Goal: Information Seeking & Learning: Compare options

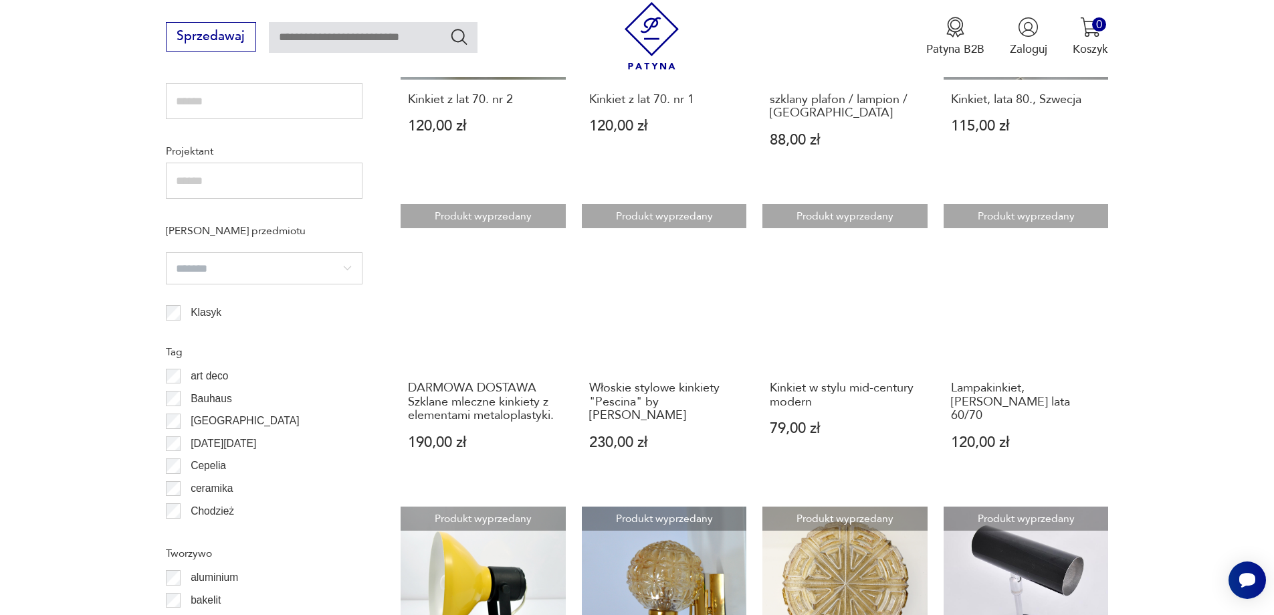
scroll to position [1012, 0]
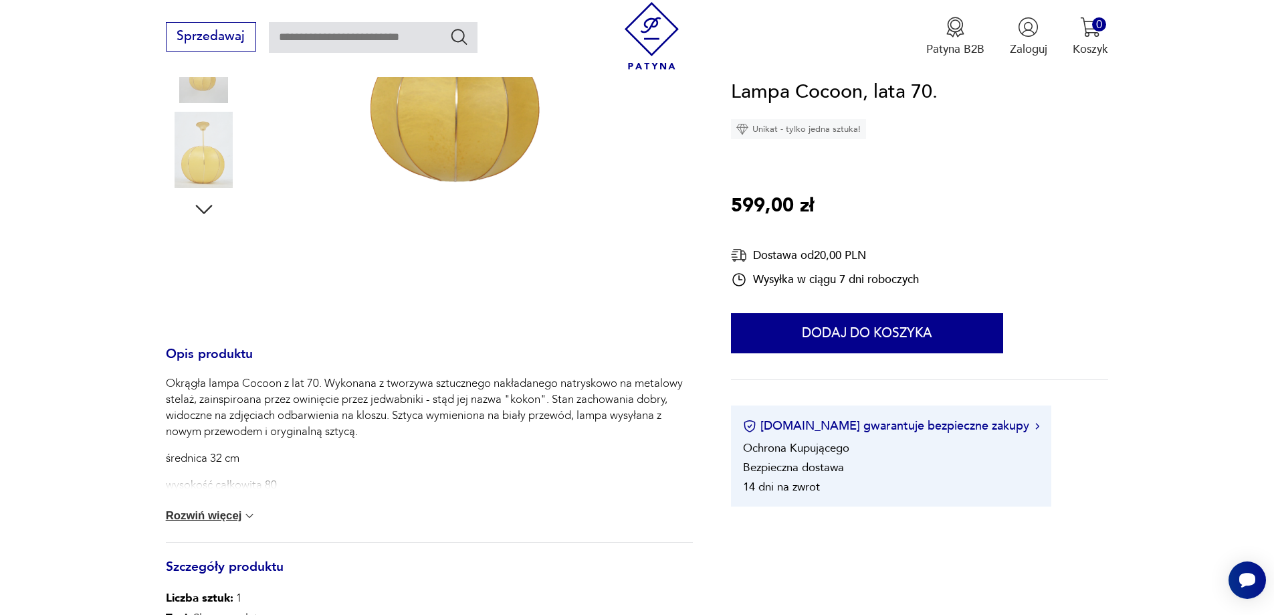
scroll to position [535, 0]
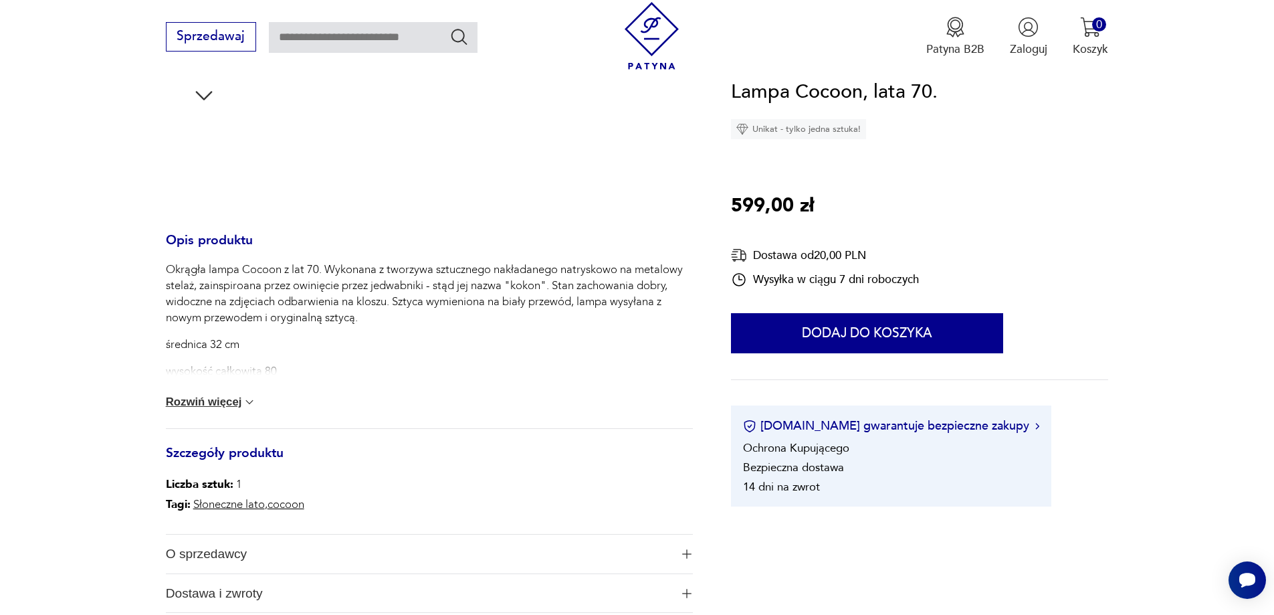
click at [232, 401] on button "Rozwiń więcej" at bounding box center [211, 401] width 91 height 13
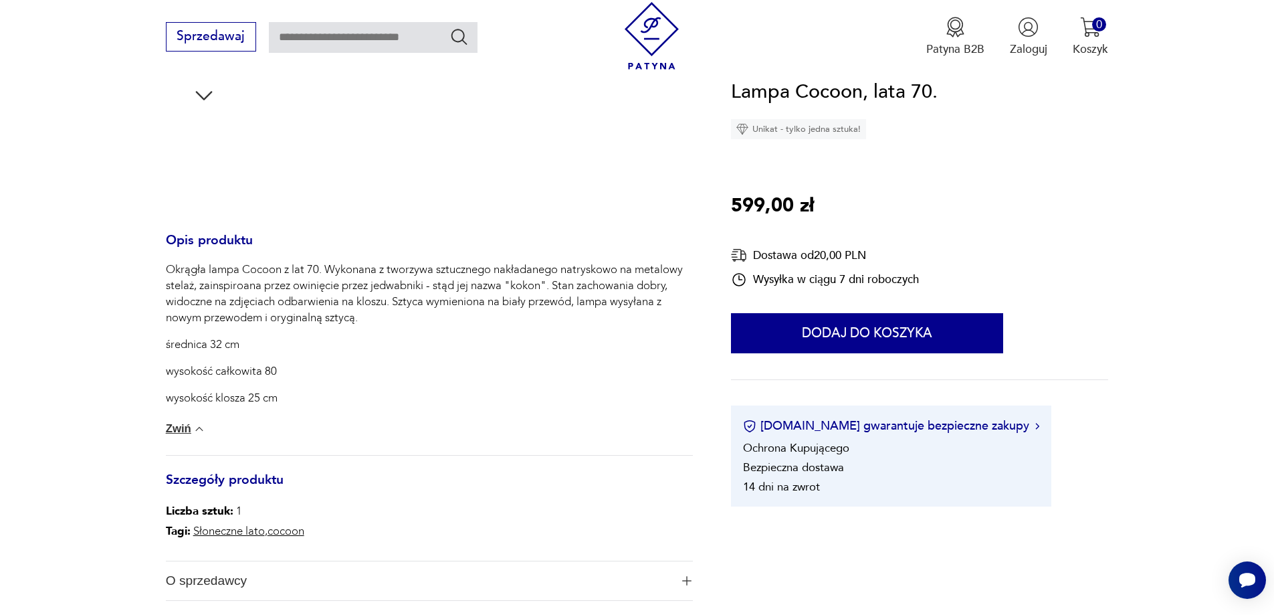
scroll to position [134, 0]
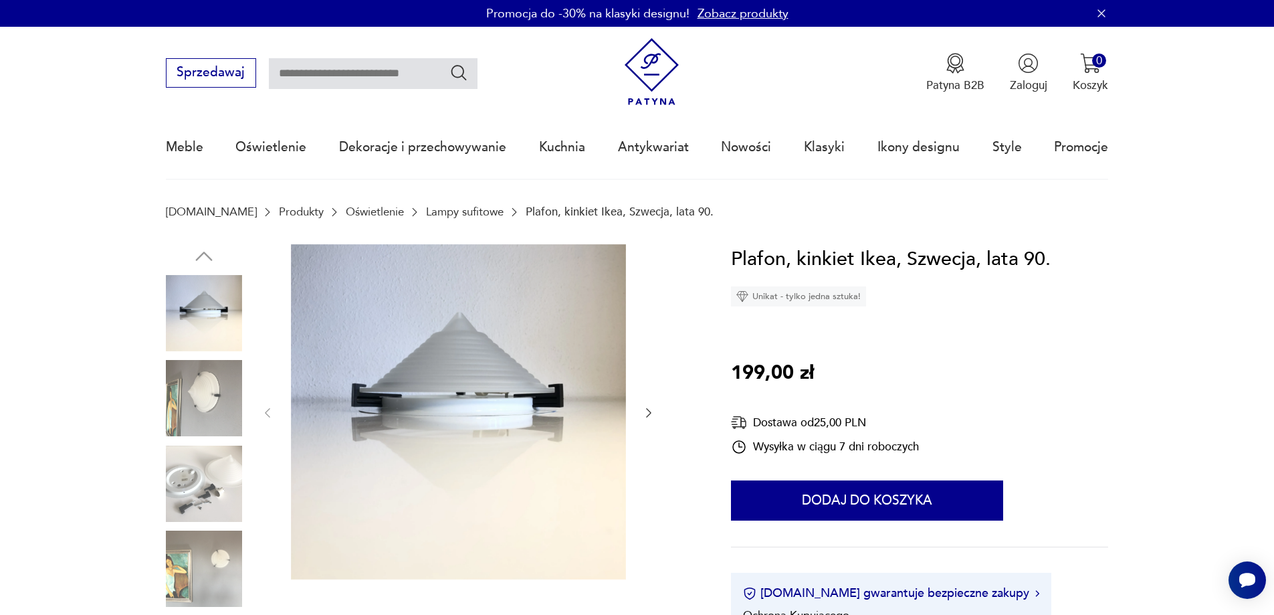
click at [202, 398] on img at bounding box center [204, 398] width 76 height 76
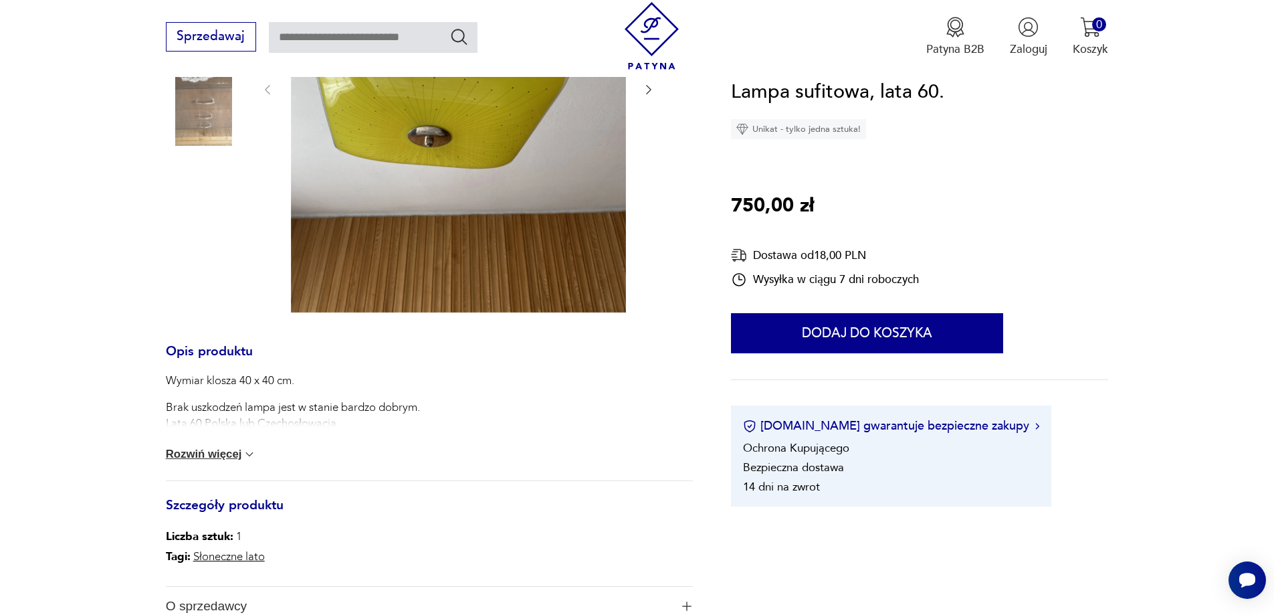
scroll to position [468, 0]
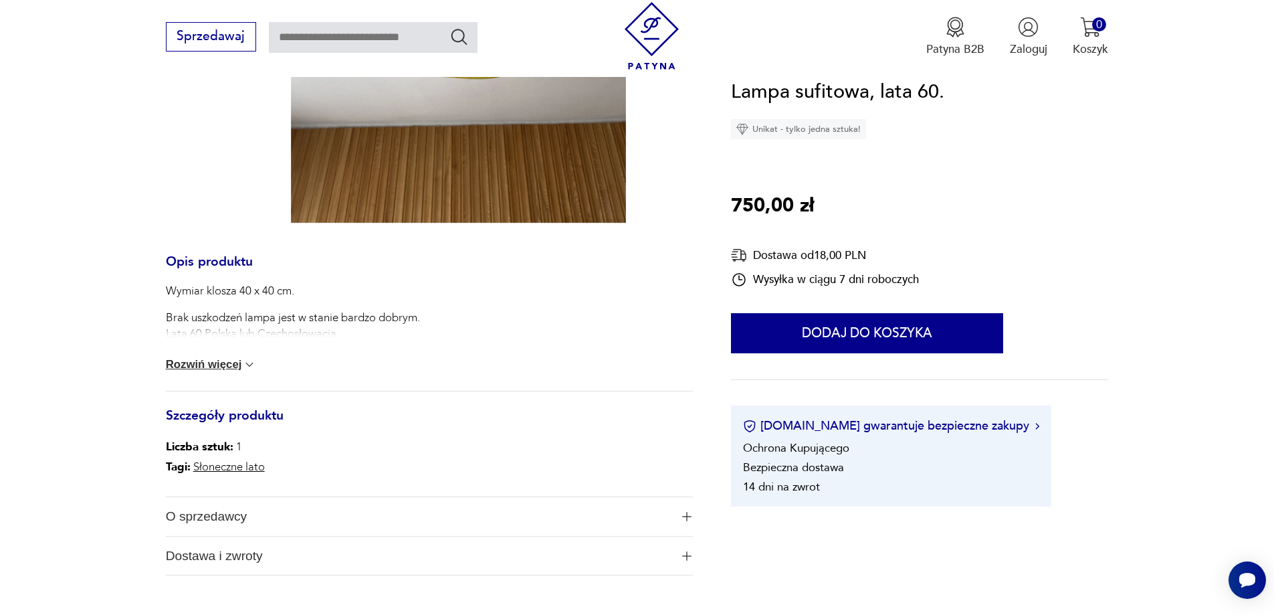
click at [236, 361] on button "Rozwiń więcej" at bounding box center [211, 364] width 91 height 13
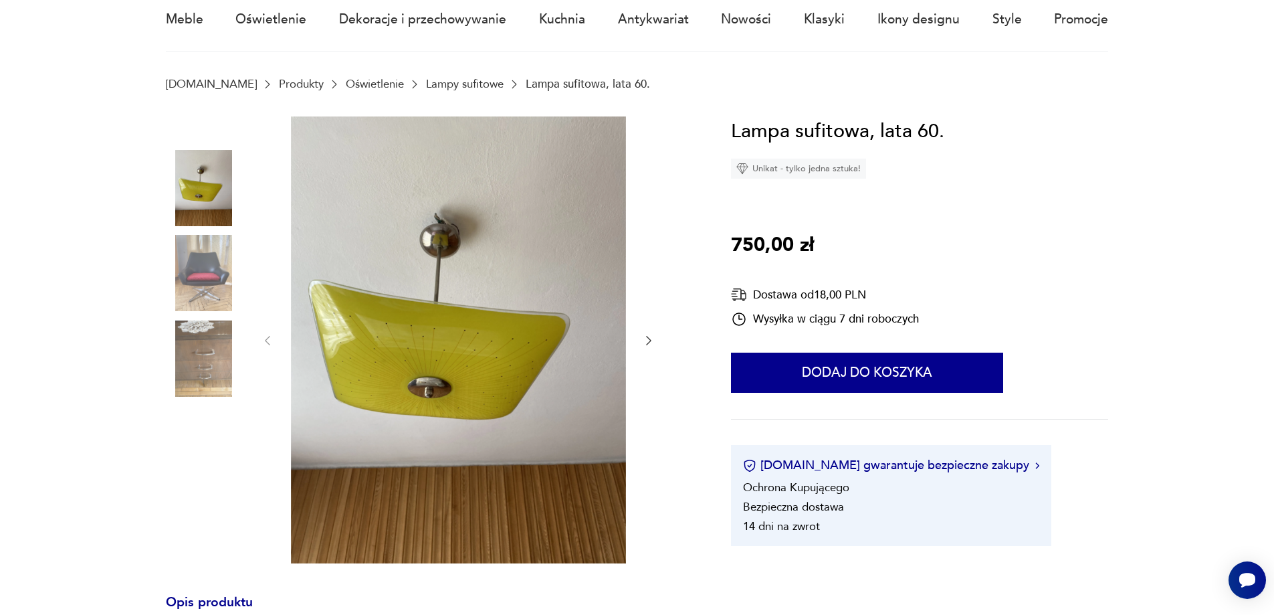
scroll to position [0, 0]
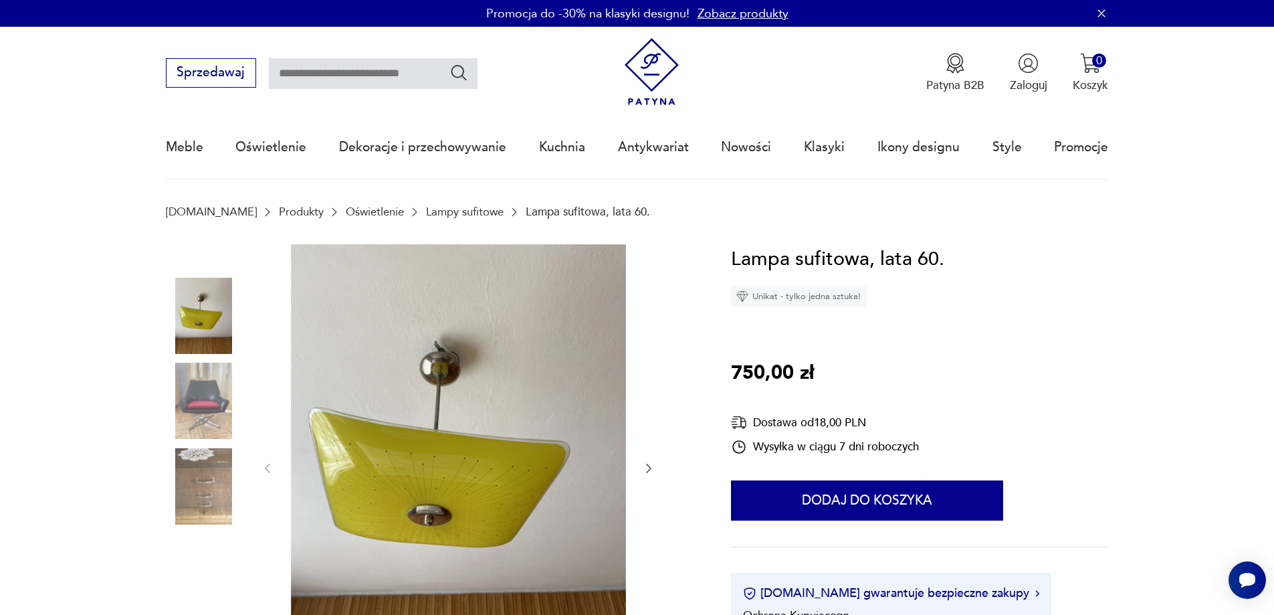
click at [649, 465] on icon "button" at bounding box center [648, 468] width 13 height 13
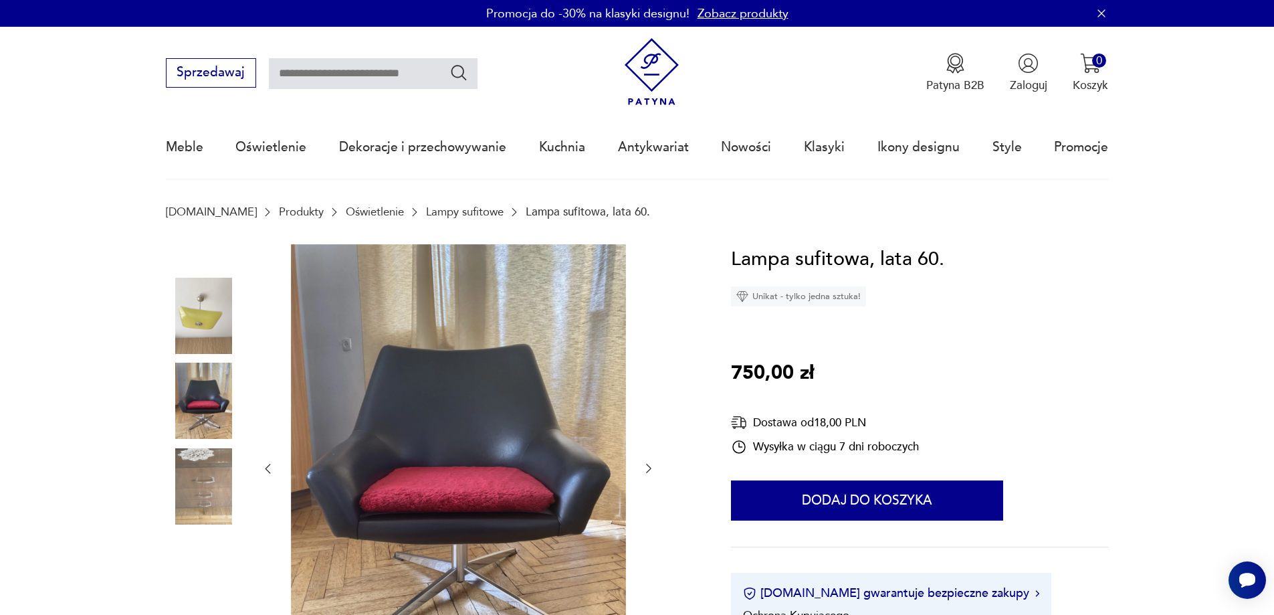
click at [649, 465] on icon "button" at bounding box center [648, 468] width 13 height 13
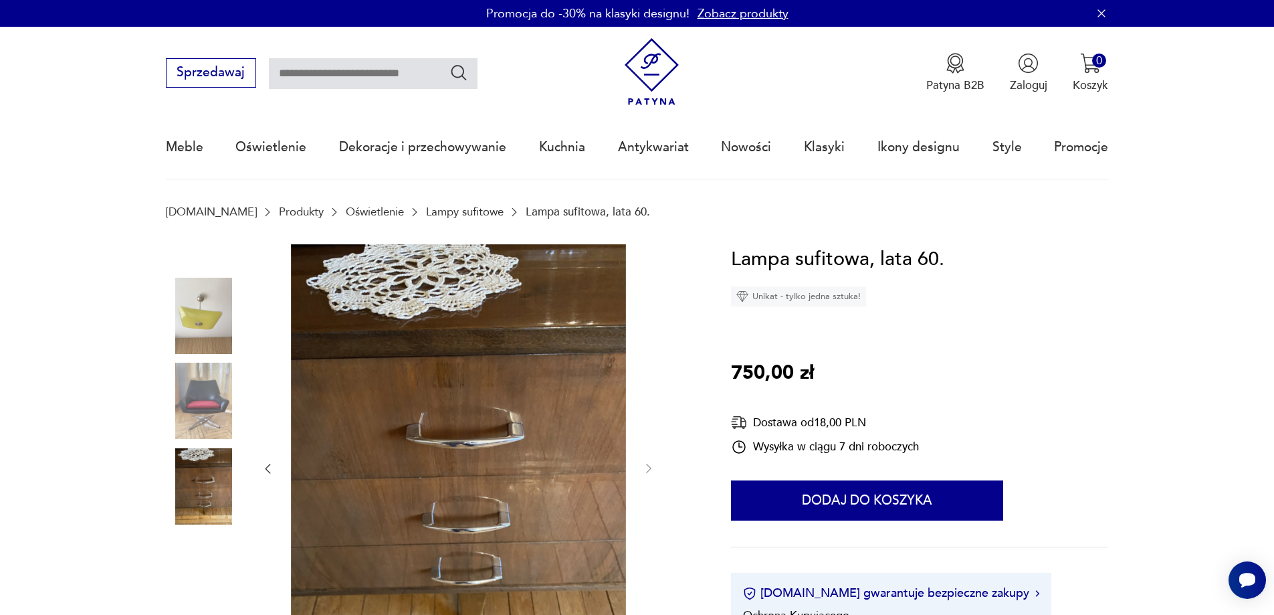
click at [186, 291] on img at bounding box center [204, 316] width 76 height 76
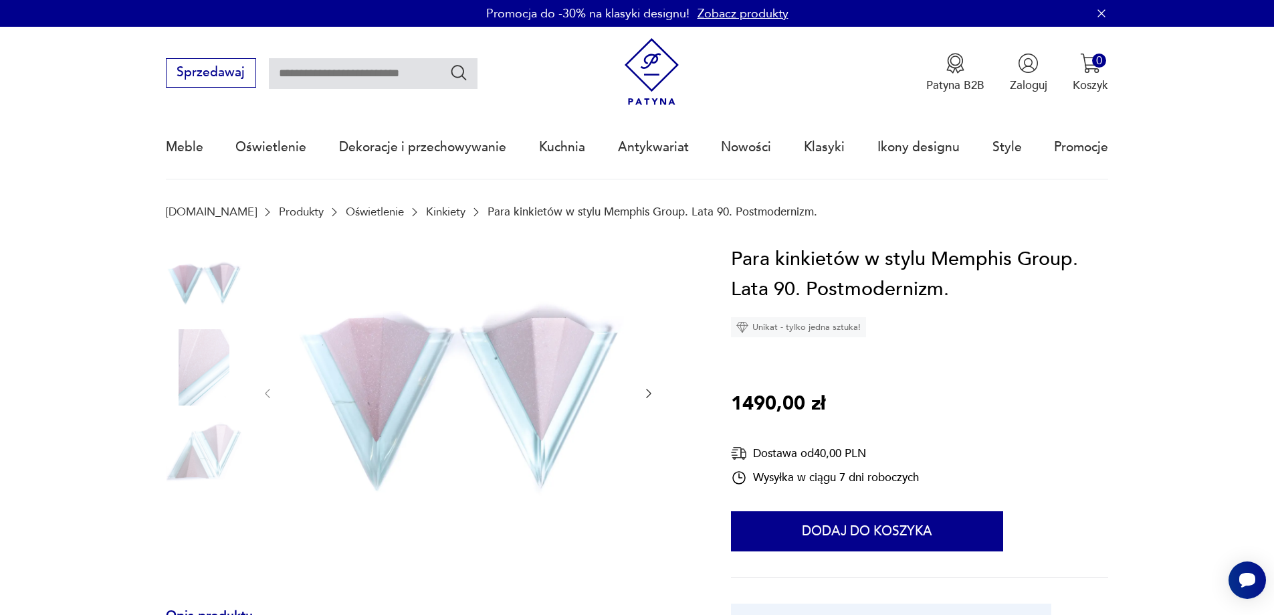
click at [197, 445] on img at bounding box center [204, 453] width 76 height 76
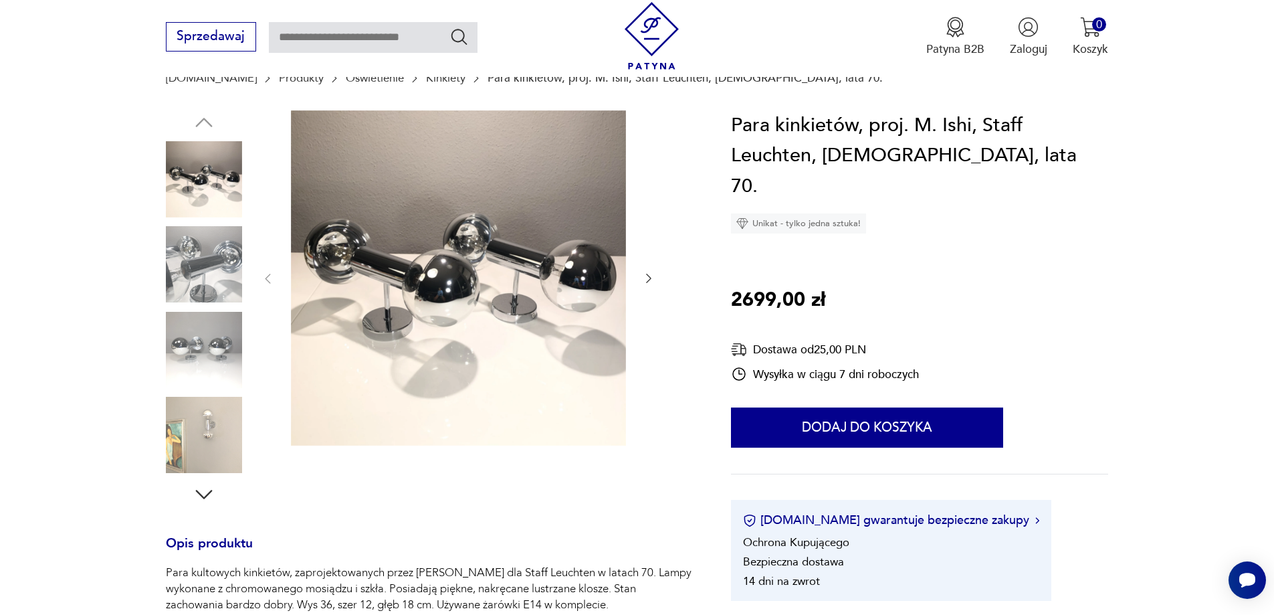
scroll to position [268, 0]
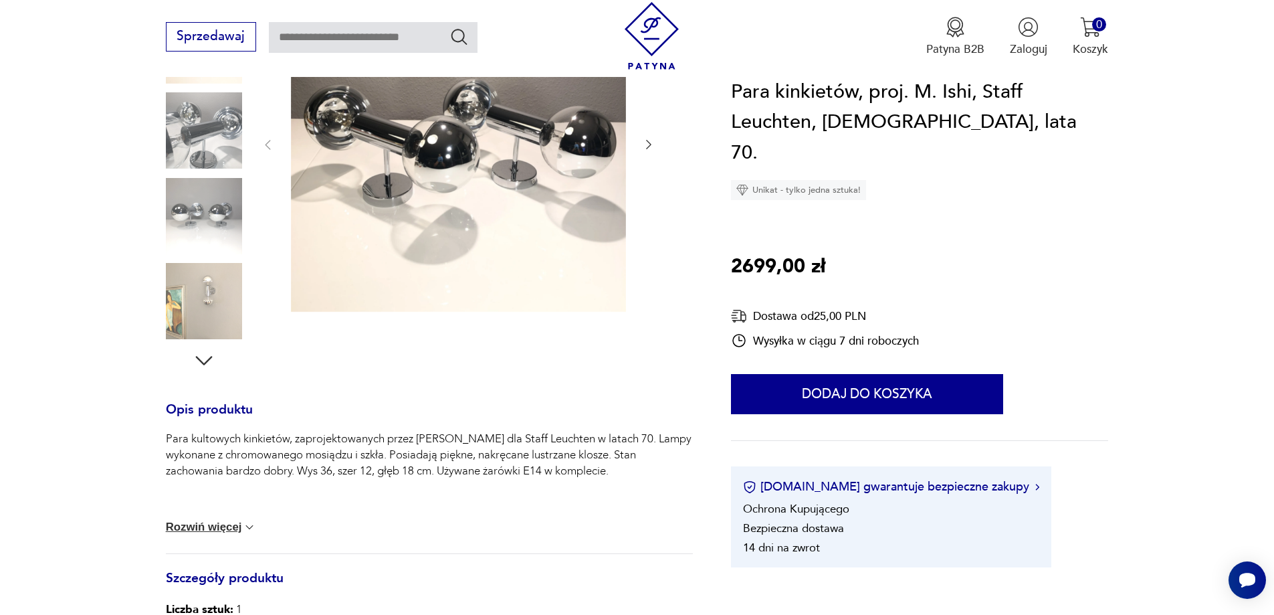
click at [218, 296] on img at bounding box center [204, 301] width 76 height 76
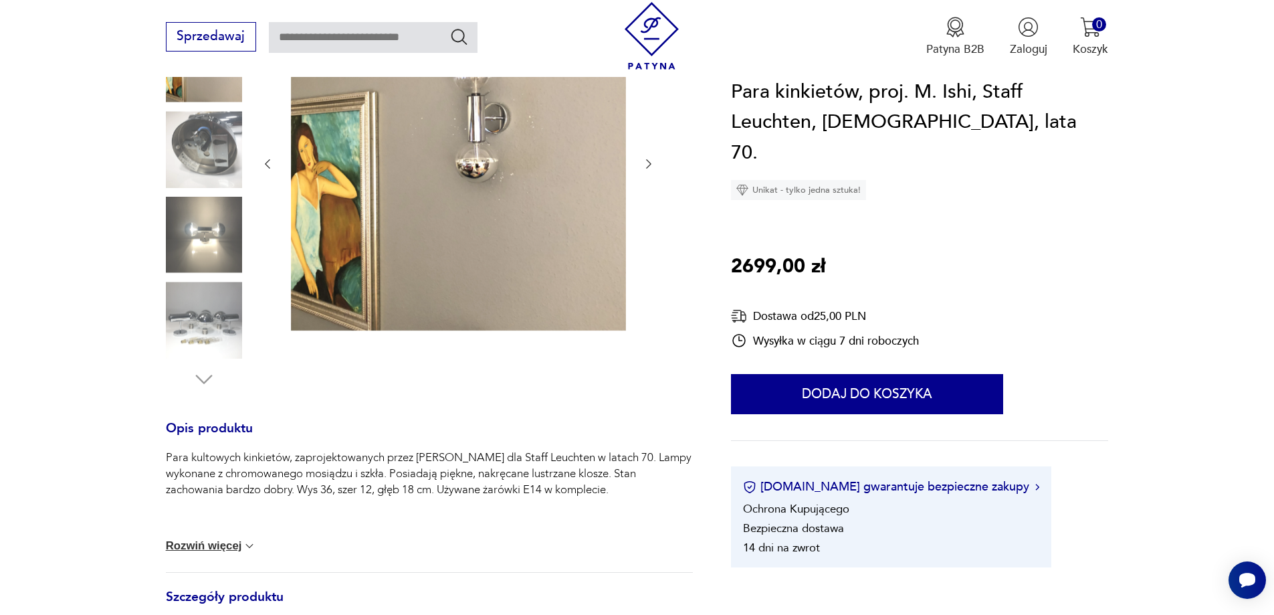
scroll to position [134, 0]
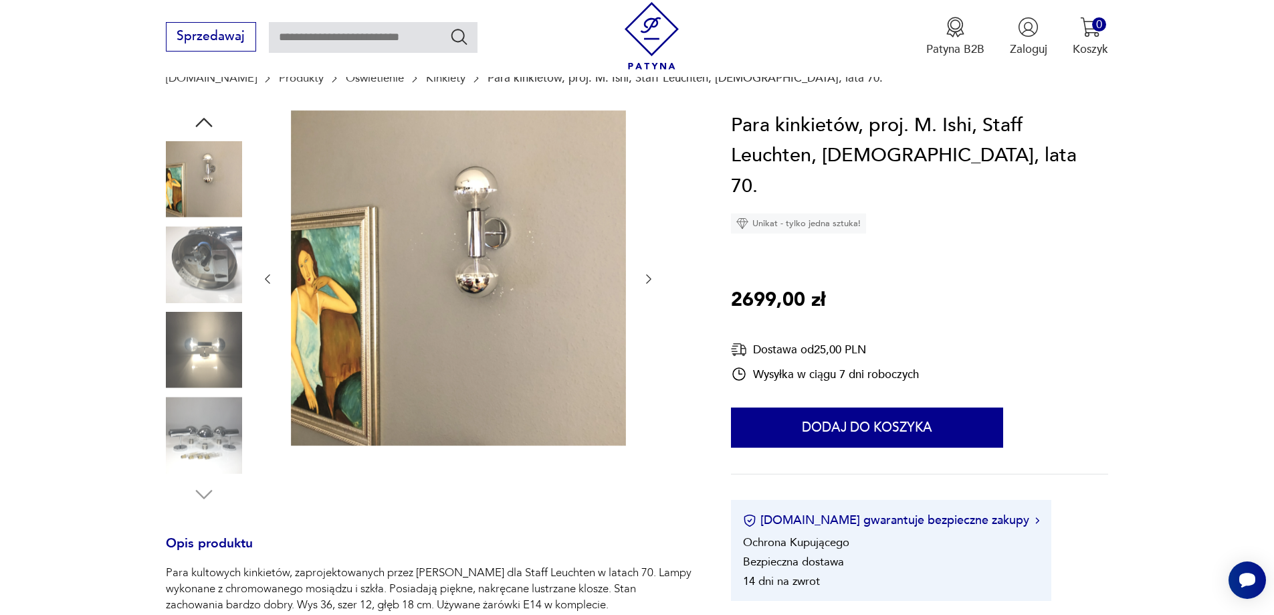
click at [467, 227] on img at bounding box center [458, 277] width 335 height 335
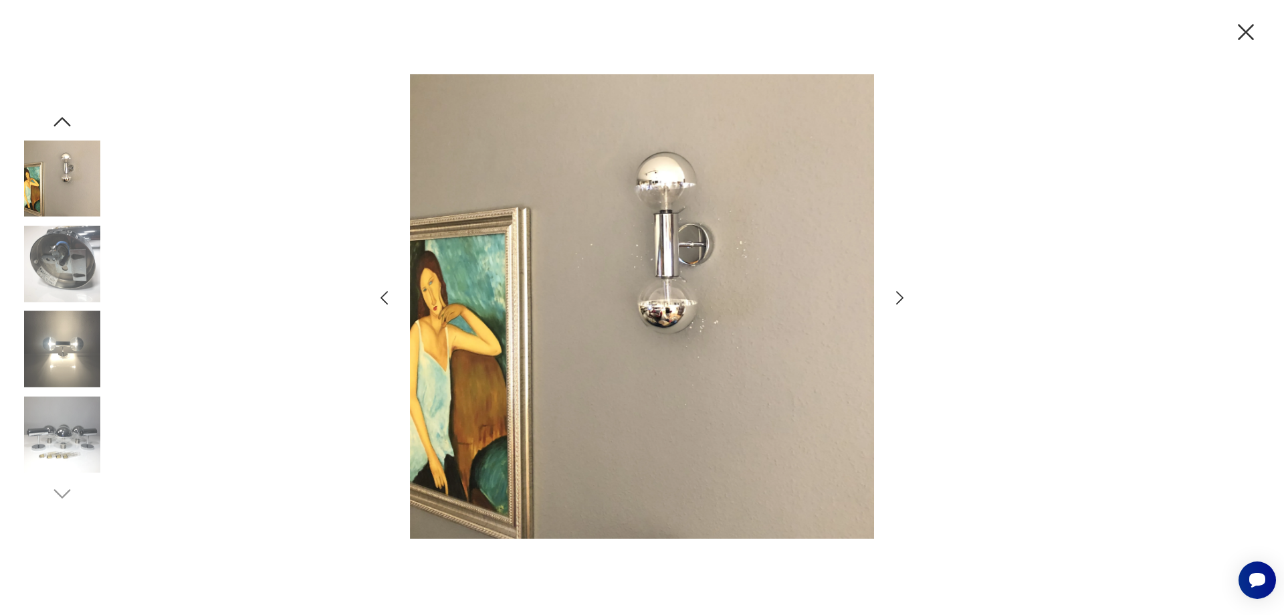
click at [901, 299] on icon "button" at bounding box center [899, 297] width 7 height 13
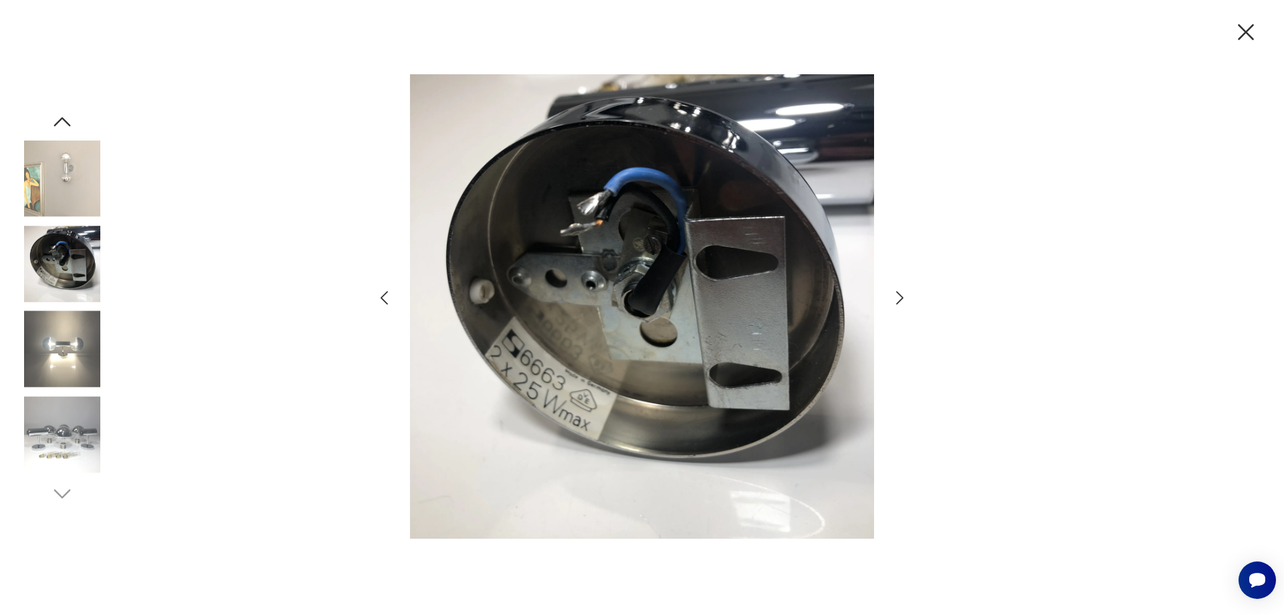
click at [901, 299] on icon "button" at bounding box center [899, 297] width 7 height 13
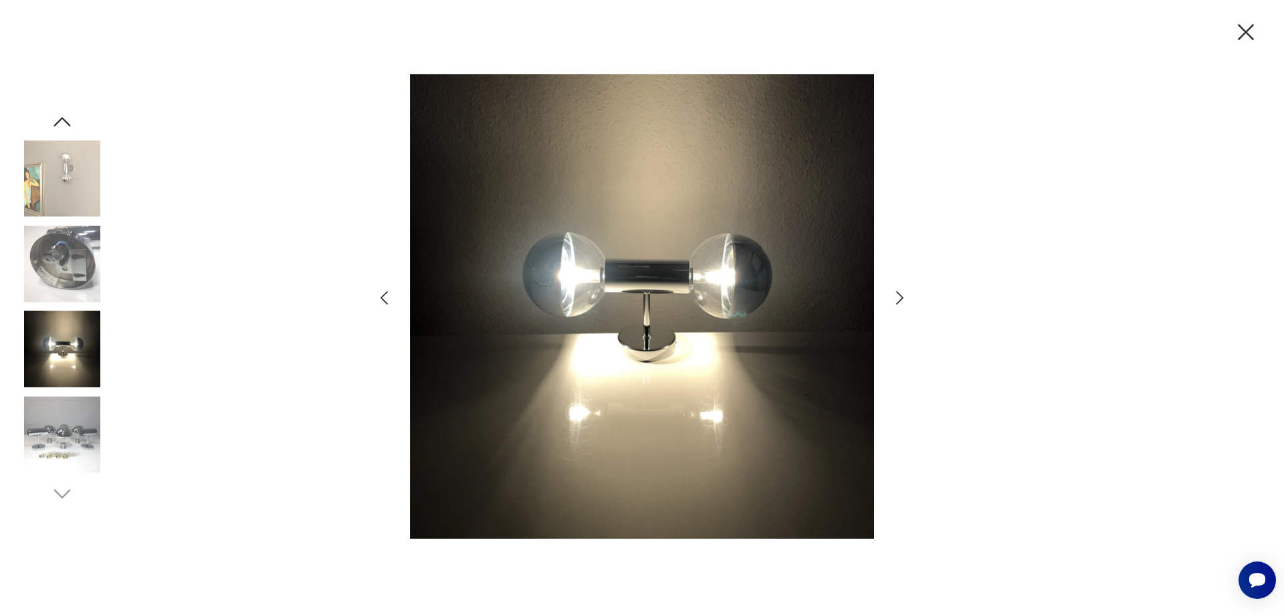
click at [901, 299] on icon "button" at bounding box center [899, 297] width 7 height 13
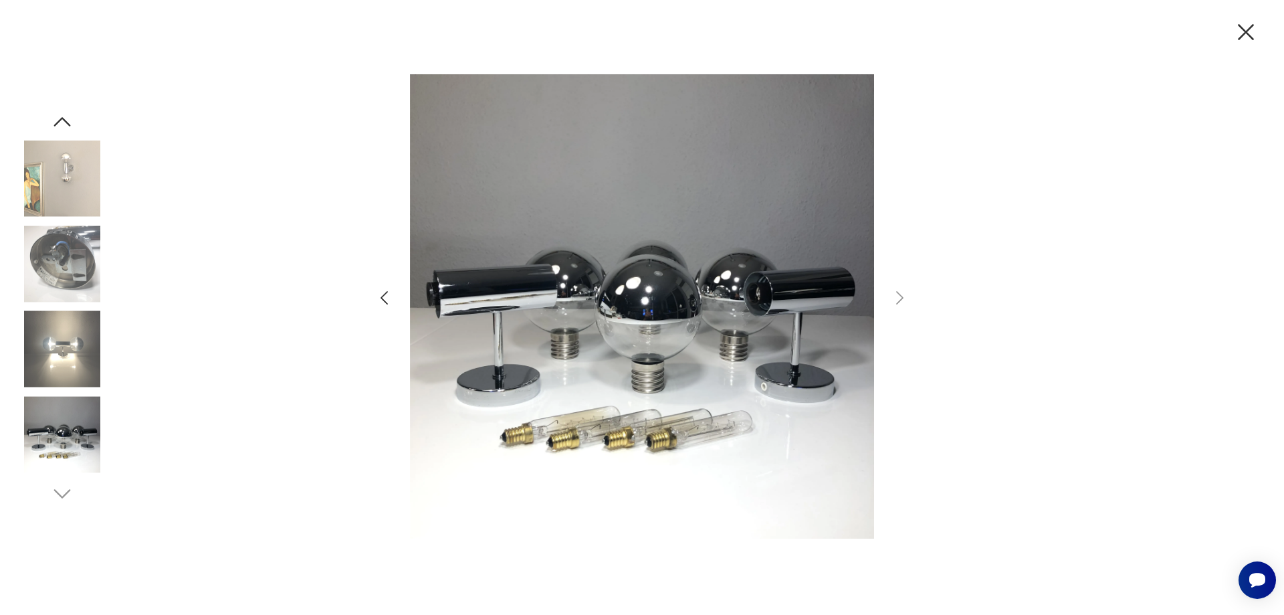
click at [1250, 31] on icon "button" at bounding box center [1246, 32] width 28 height 28
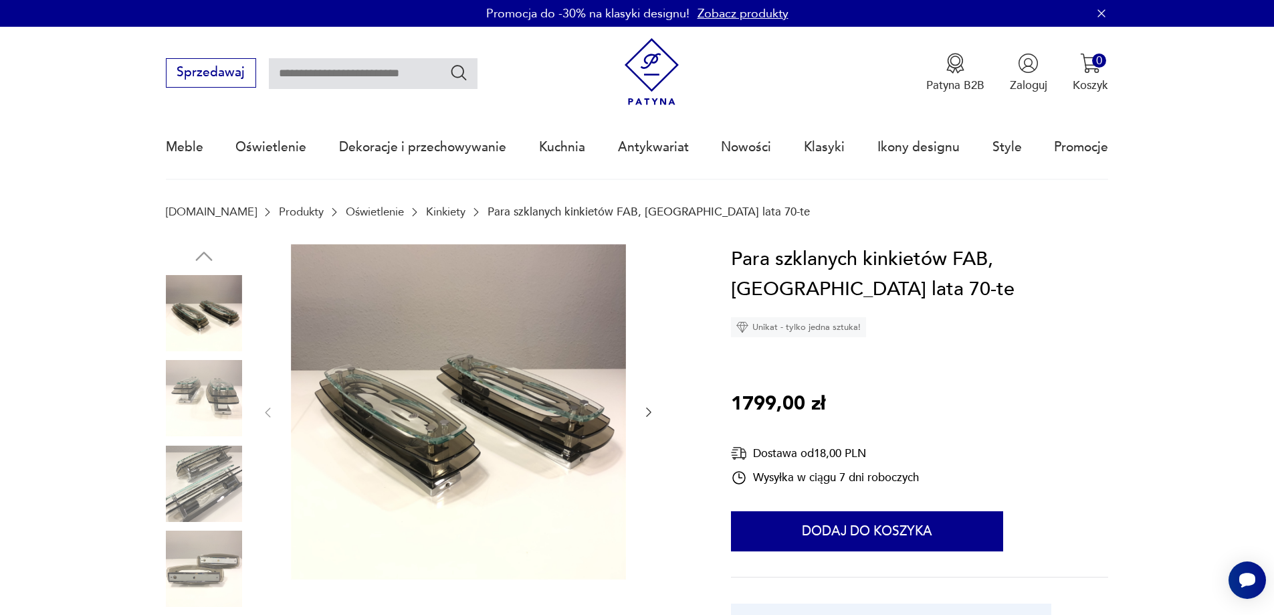
click at [645, 410] on icon "button" at bounding box center [648, 411] width 13 height 13
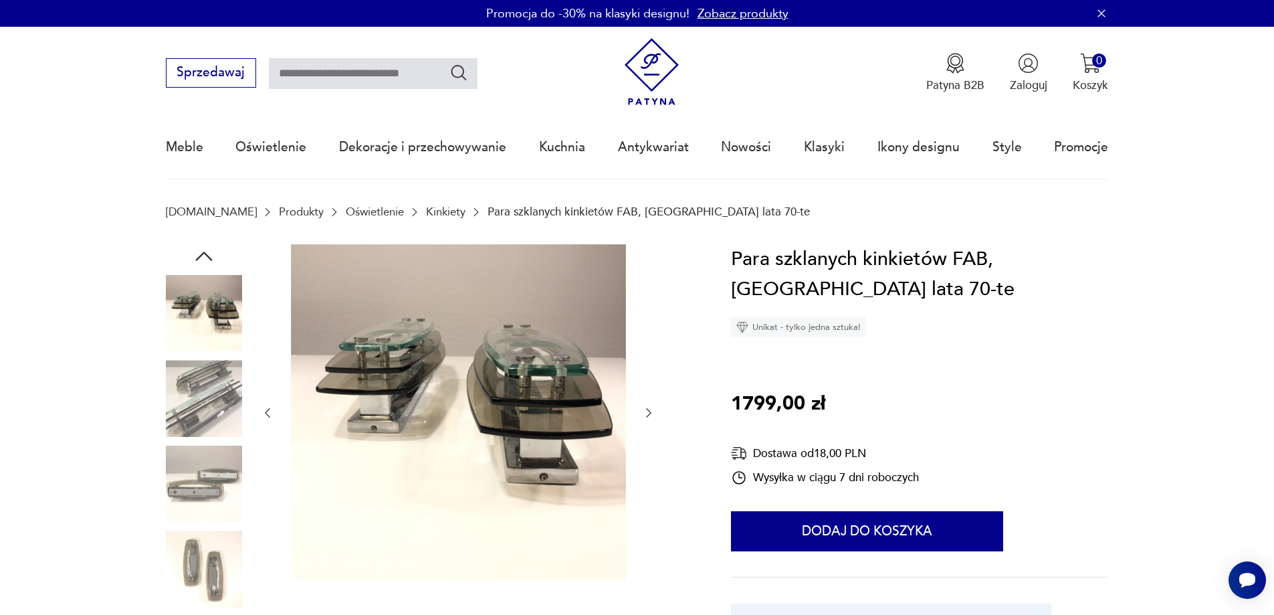
click at [645, 410] on icon "button" at bounding box center [648, 412] width 13 height 13
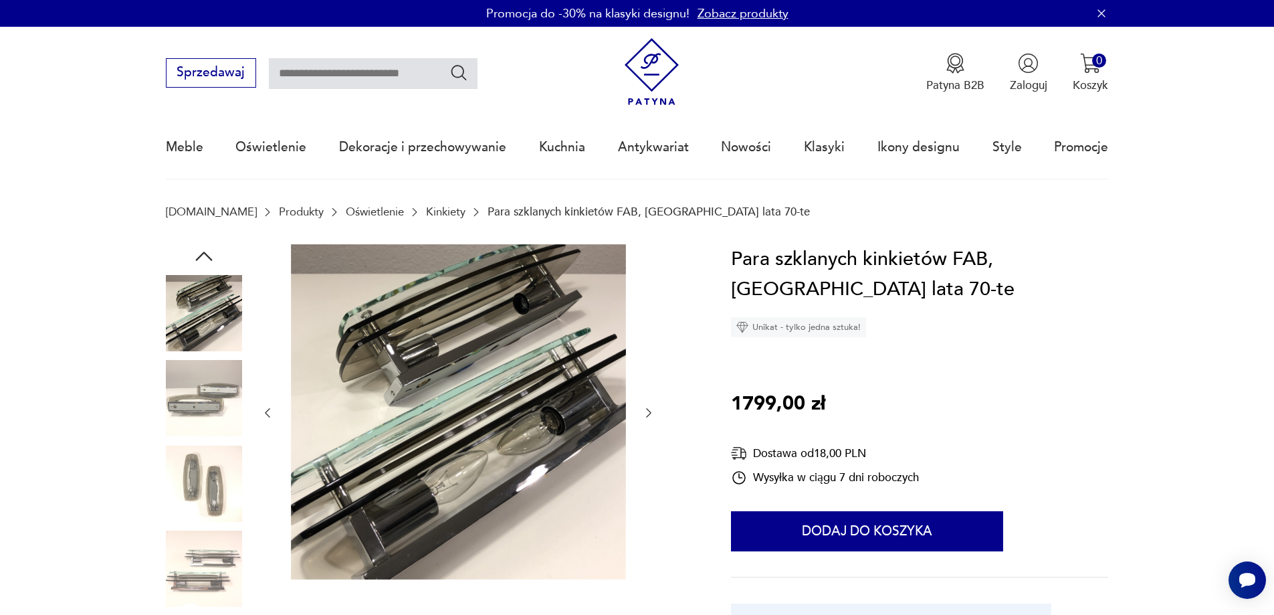
click at [645, 410] on icon "button" at bounding box center [648, 412] width 13 height 13
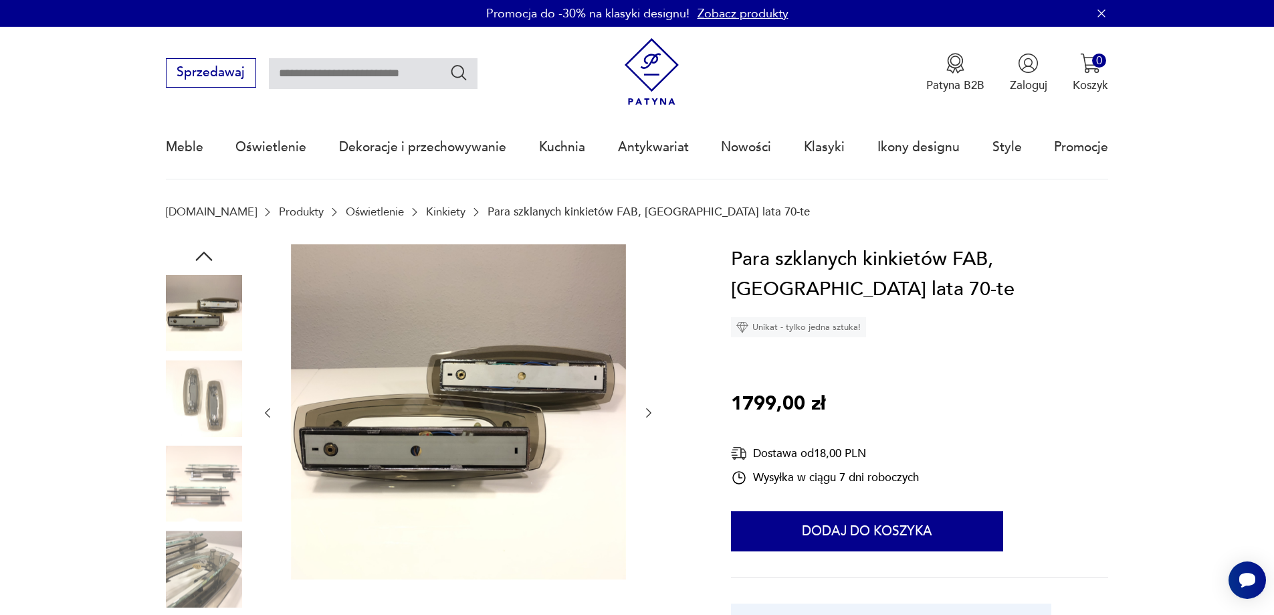
click at [645, 410] on icon "button" at bounding box center [648, 412] width 13 height 13
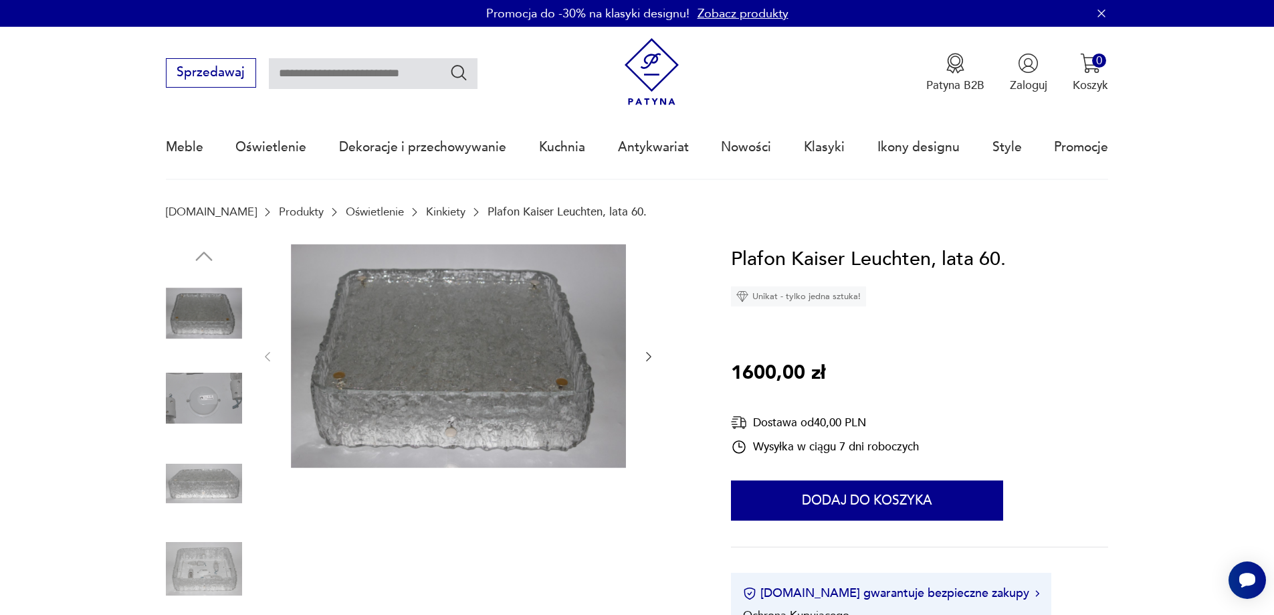
click at [653, 352] on icon "button" at bounding box center [648, 356] width 13 height 13
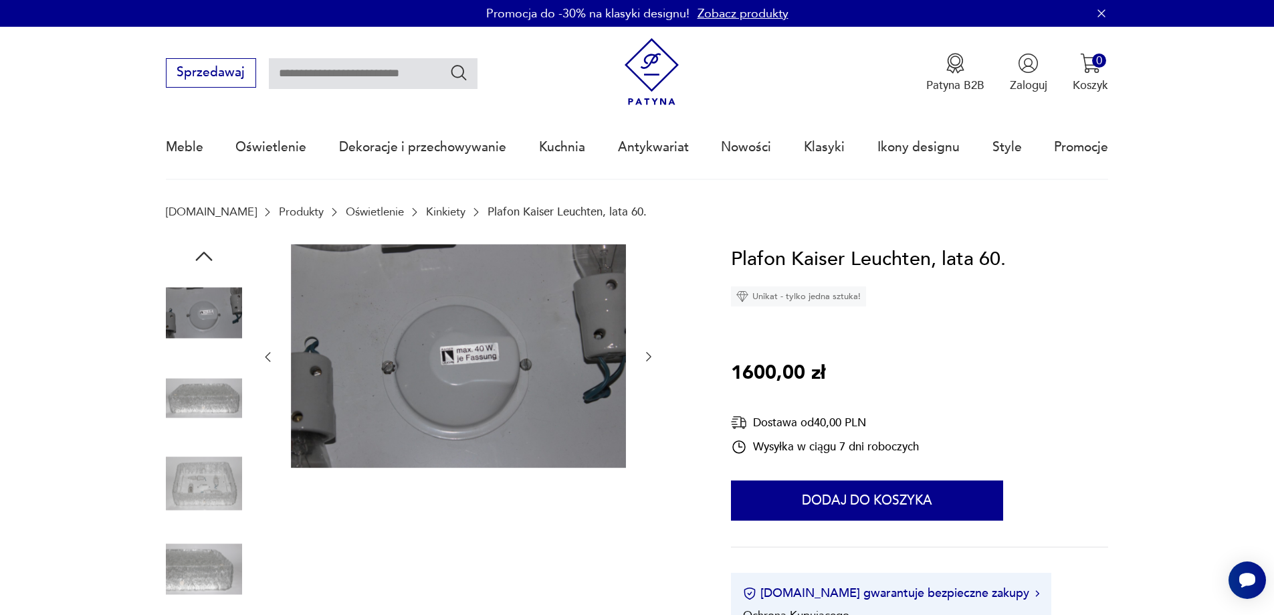
click at [653, 352] on icon "button" at bounding box center [648, 356] width 13 height 13
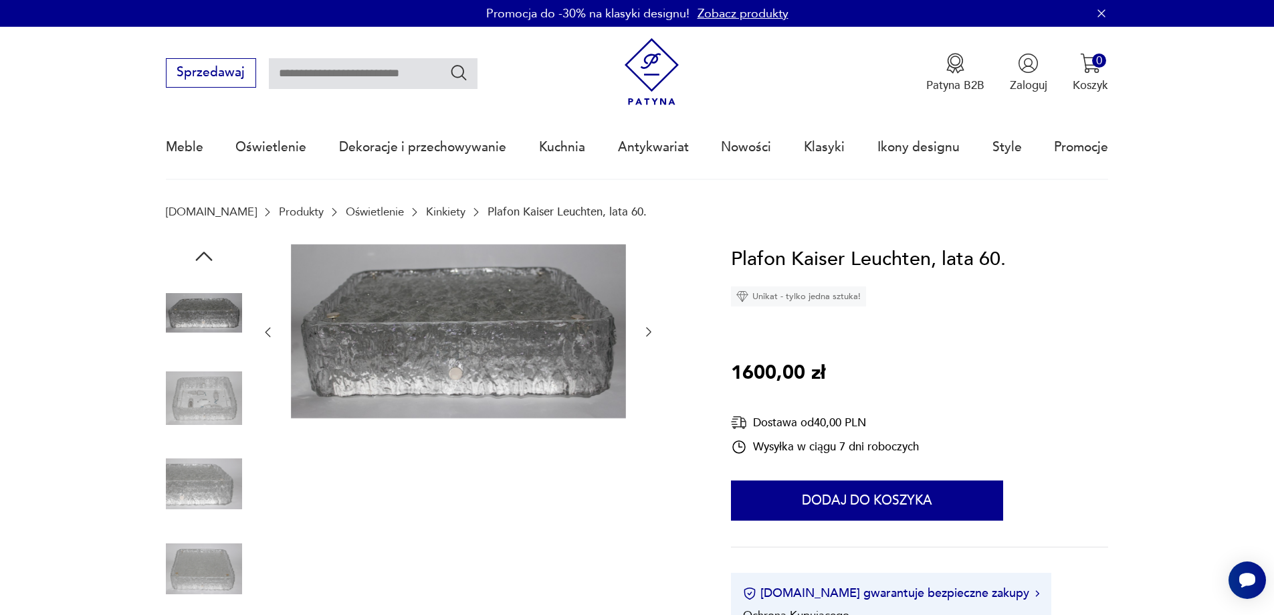
click at [653, 352] on div at bounding box center [458, 332] width 395 height 177
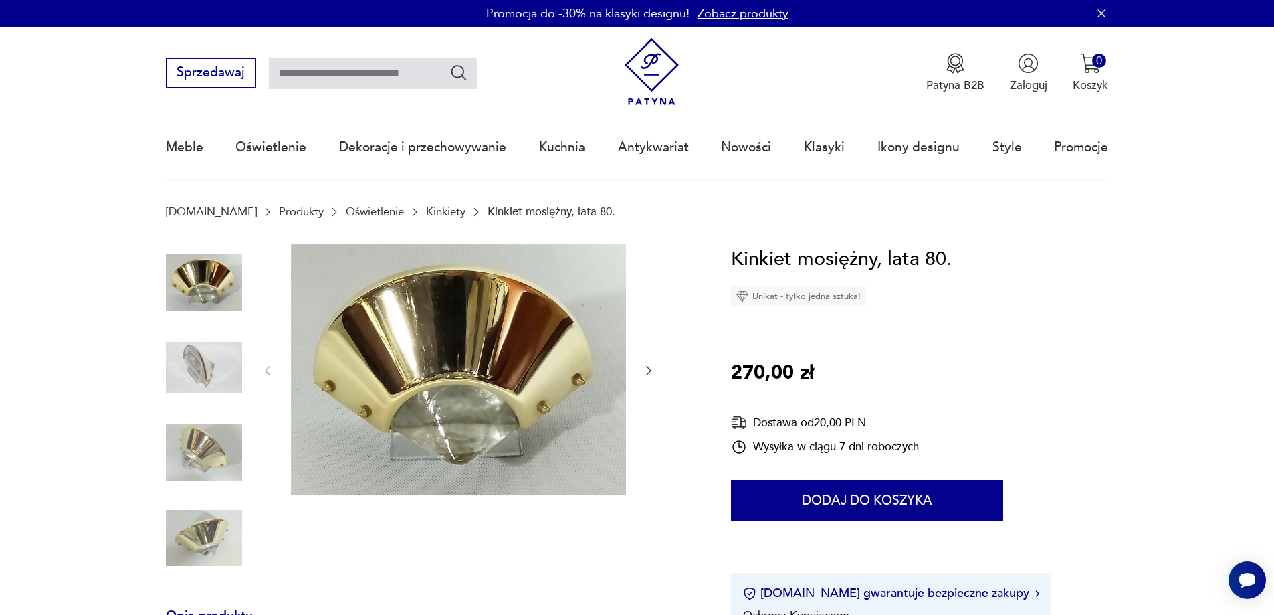
click at [212, 544] on img at bounding box center [204, 538] width 76 height 76
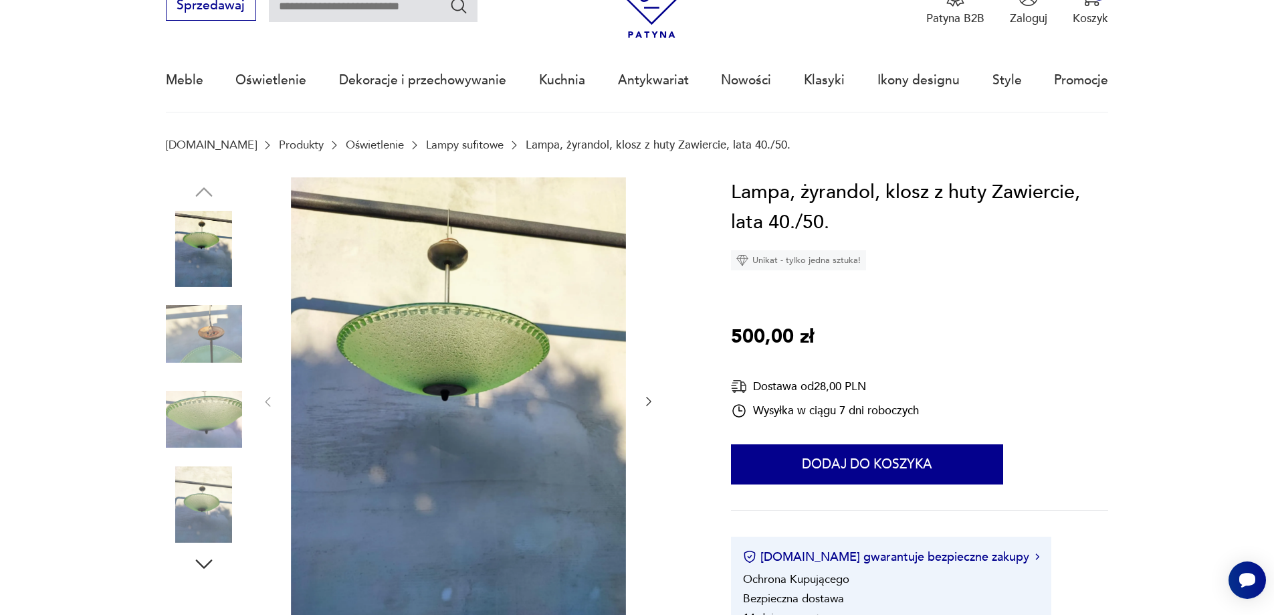
click at [213, 257] on img at bounding box center [204, 249] width 76 height 76
click at [198, 503] on img at bounding box center [204, 504] width 76 height 76
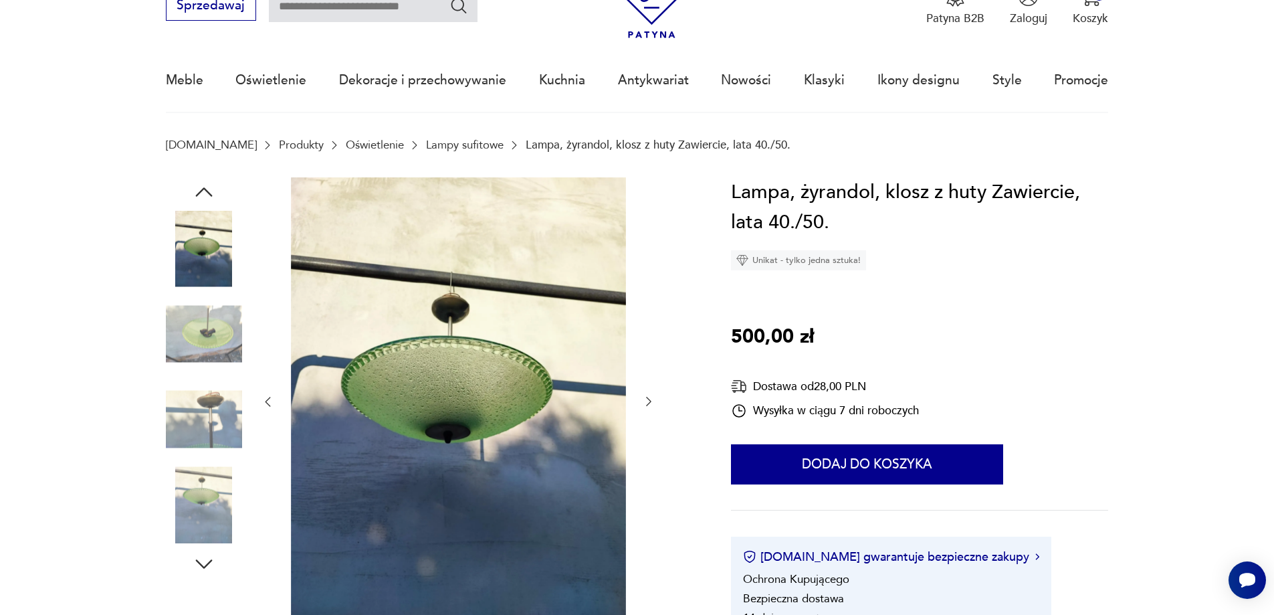
click at [205, 554] on icon "button" at bounding box center [204, 564] width 24 height 24
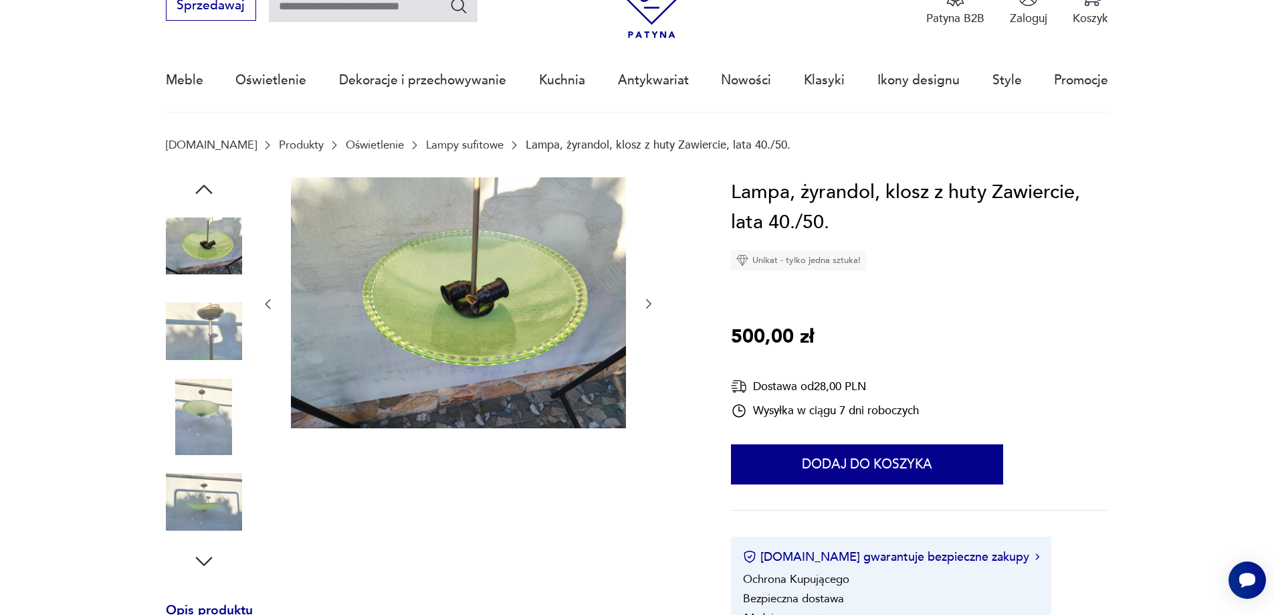
click at [205, 555] on icon "button" at bounding box center [204, 561] width 24 height 24
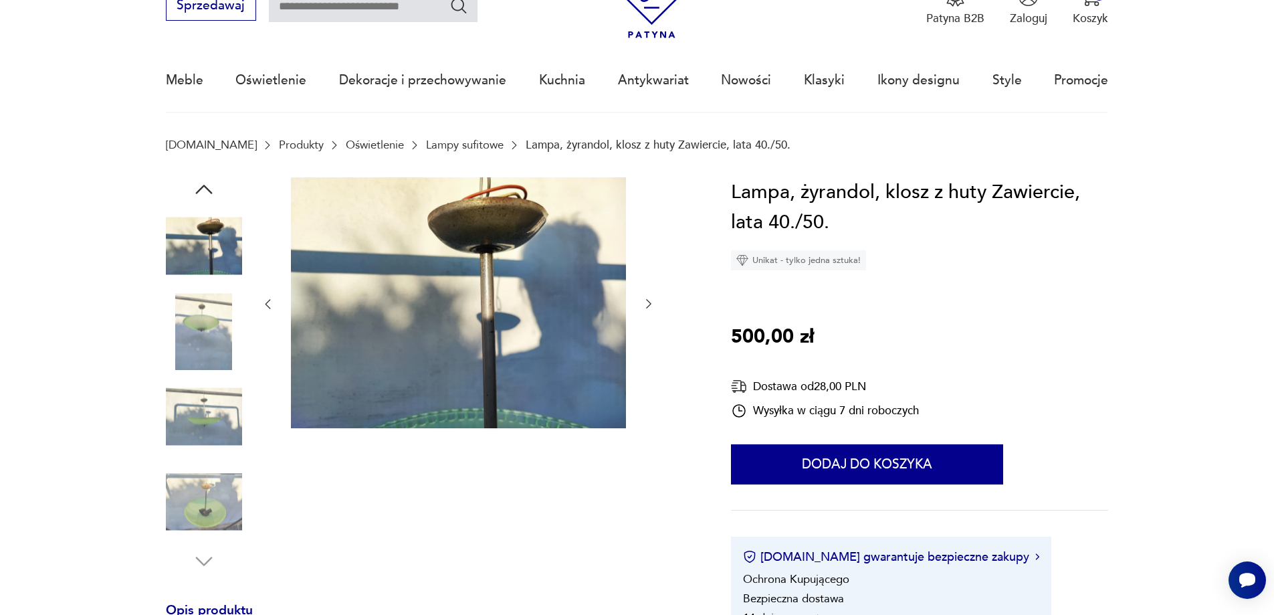
click at [215, 414] on img at bounding box center [204, 417] width 76 height 76
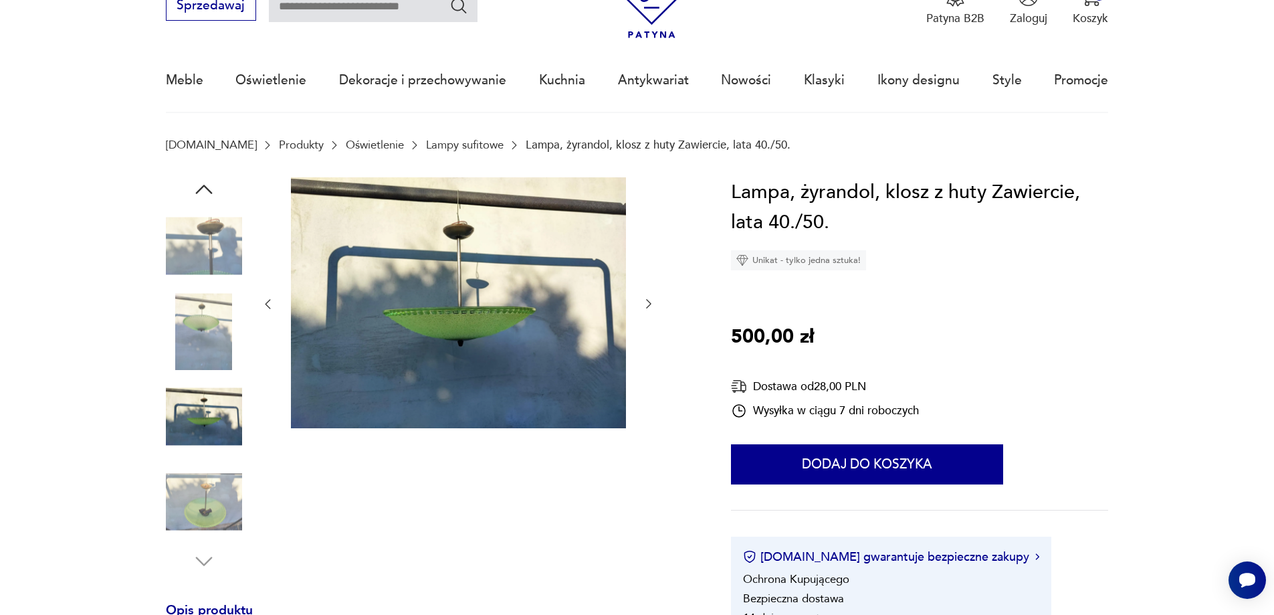
click at [194, 491] on img at bounding box center [204, 502] width 76 height 76
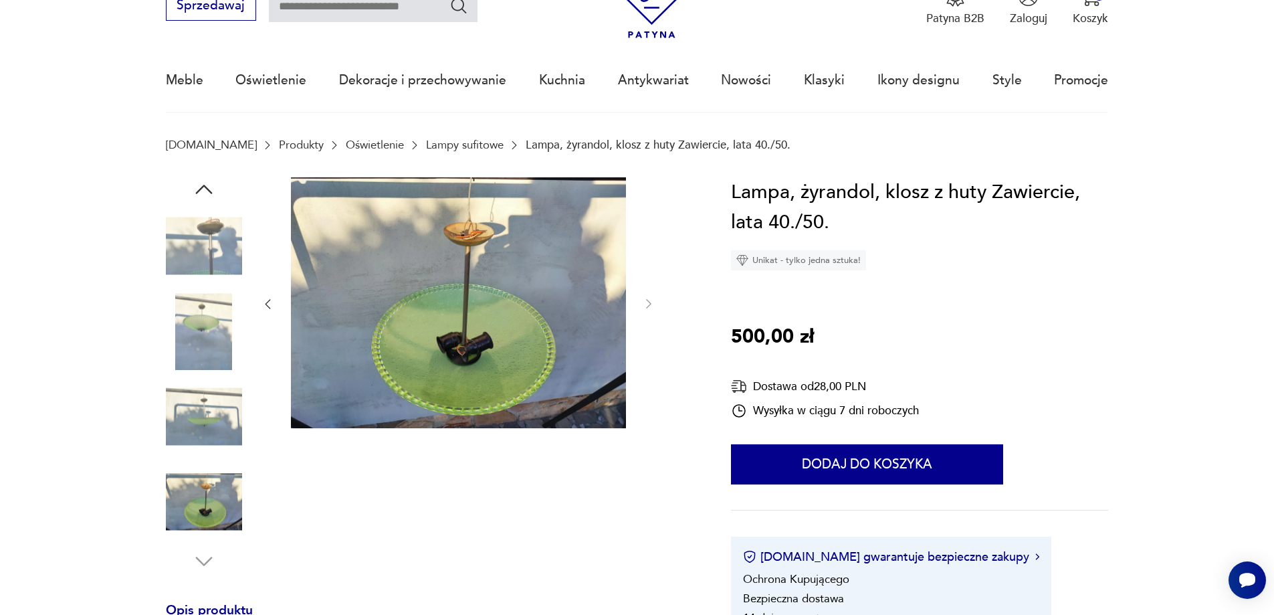
click at [196, 486] on img at bounding box center [204, 502] width 76 height 76
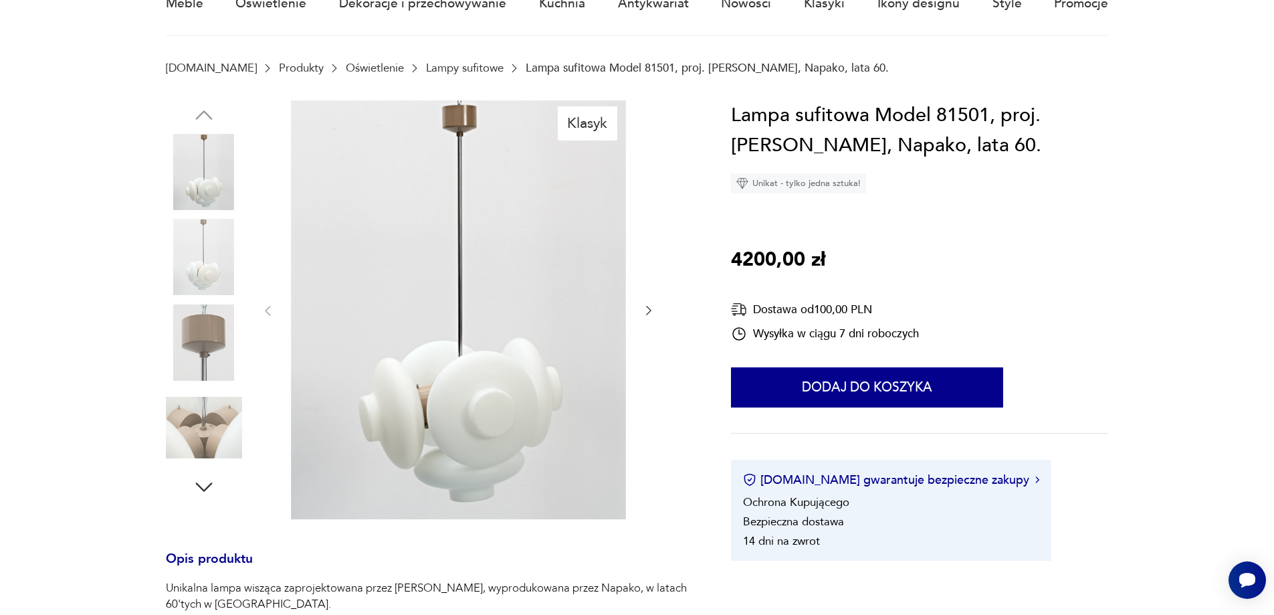
scroll to position [67, 0]
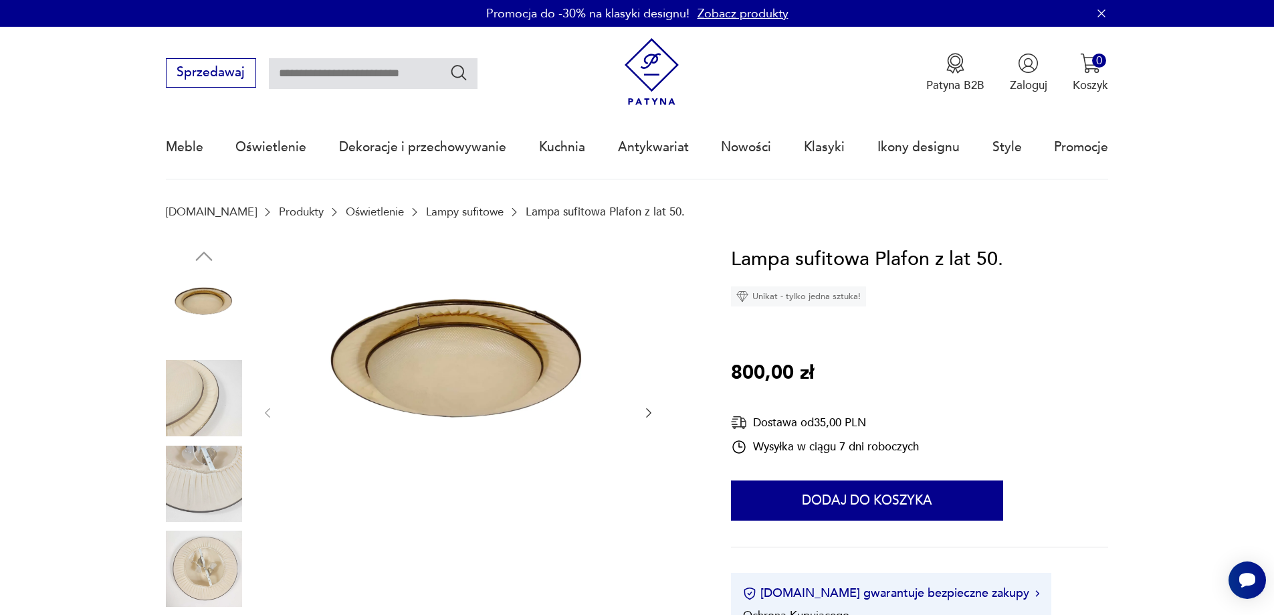
click at [202, 312] on img at bounding box center [204, 313] width 76 height 76
click at [219, 415] on img at bounding box center [204, 398] width 76 height 76
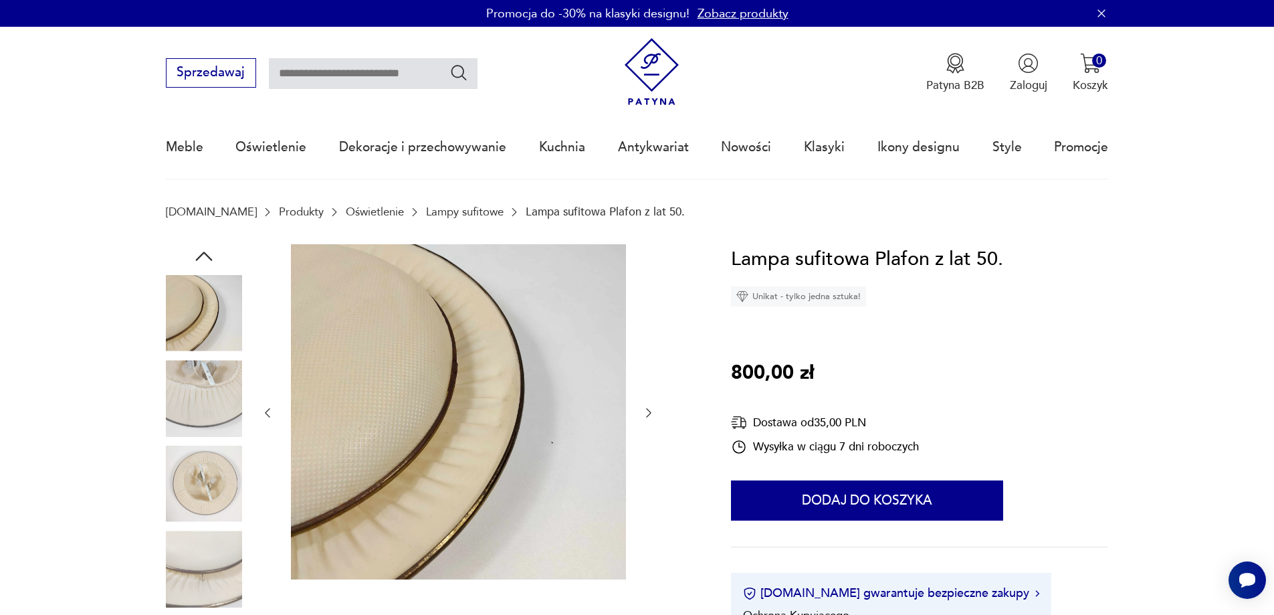
click at [204, 484] on img at bounding box center [204, 484] width 76 height 76
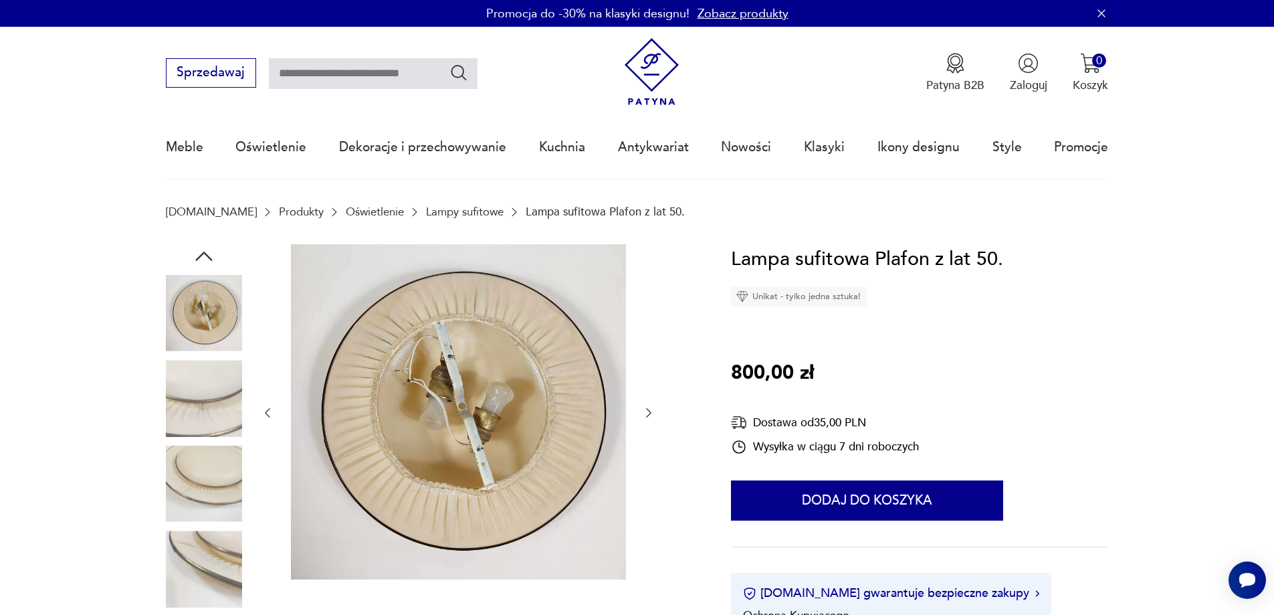
click at [207, 484] on img at bounding box center [204, 484] width 76 height 76
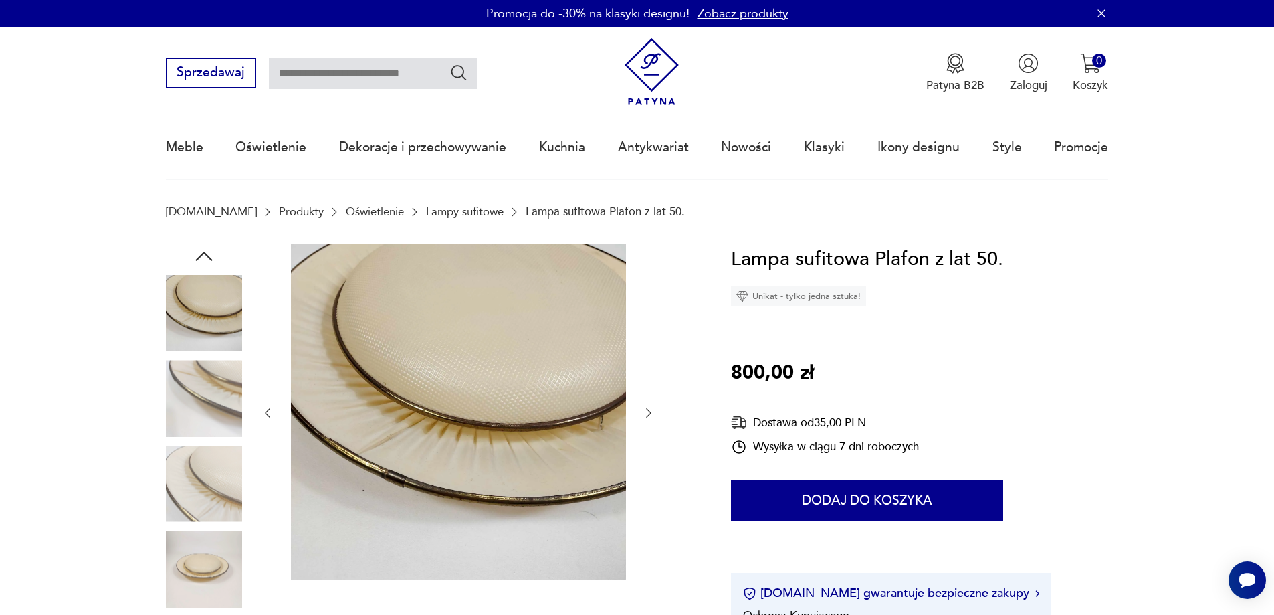
click at [583, 1] on div "Promocja do -30% na klasyki designu! Zobacz produkty" at bounding box center [637, 13] width 1274 height 27
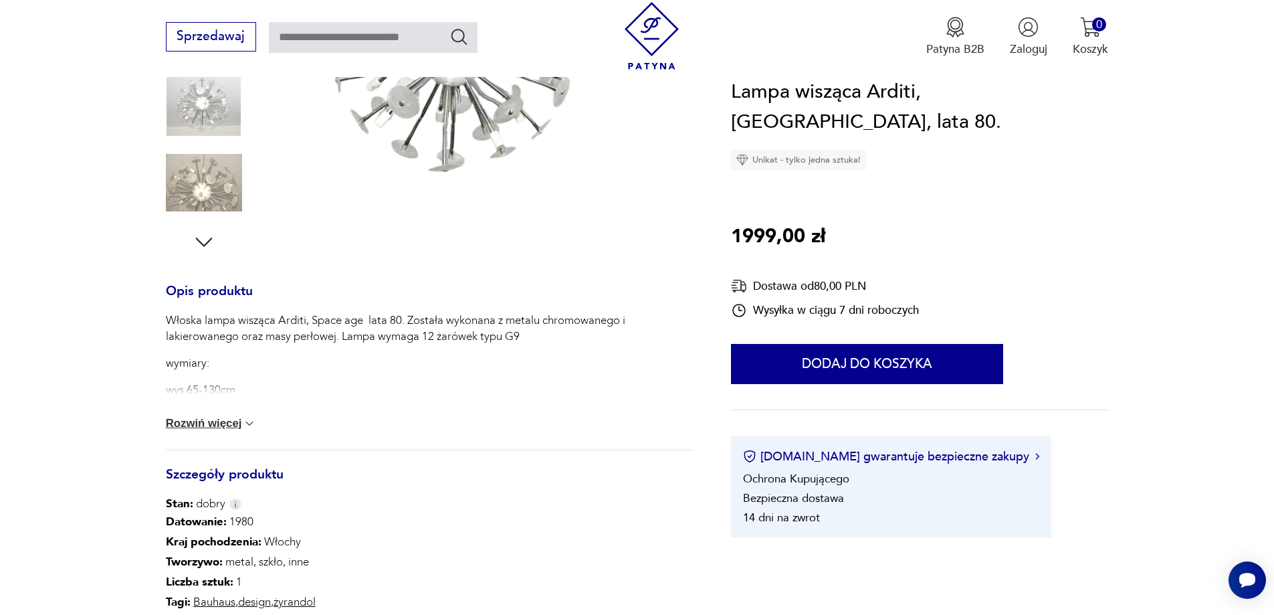
scroll to position [535, 0]
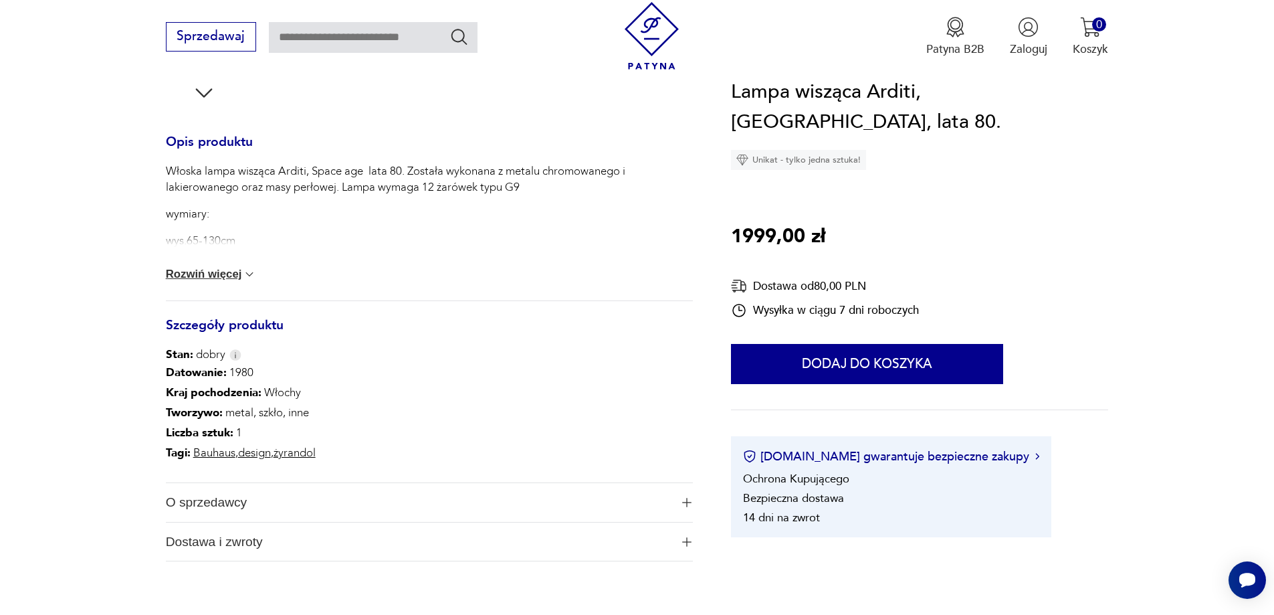
click at [242, 274] on button "Rozwiń więcej" at bounding box center [211, 274] width 91 height 13
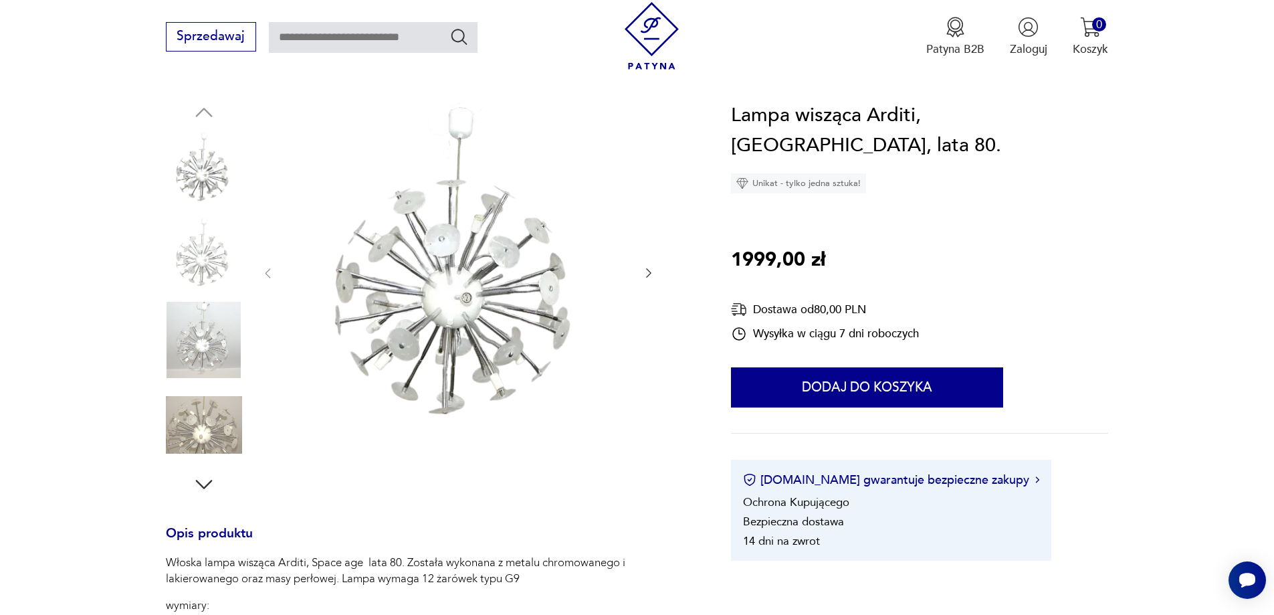
scroll to position [67, 0]
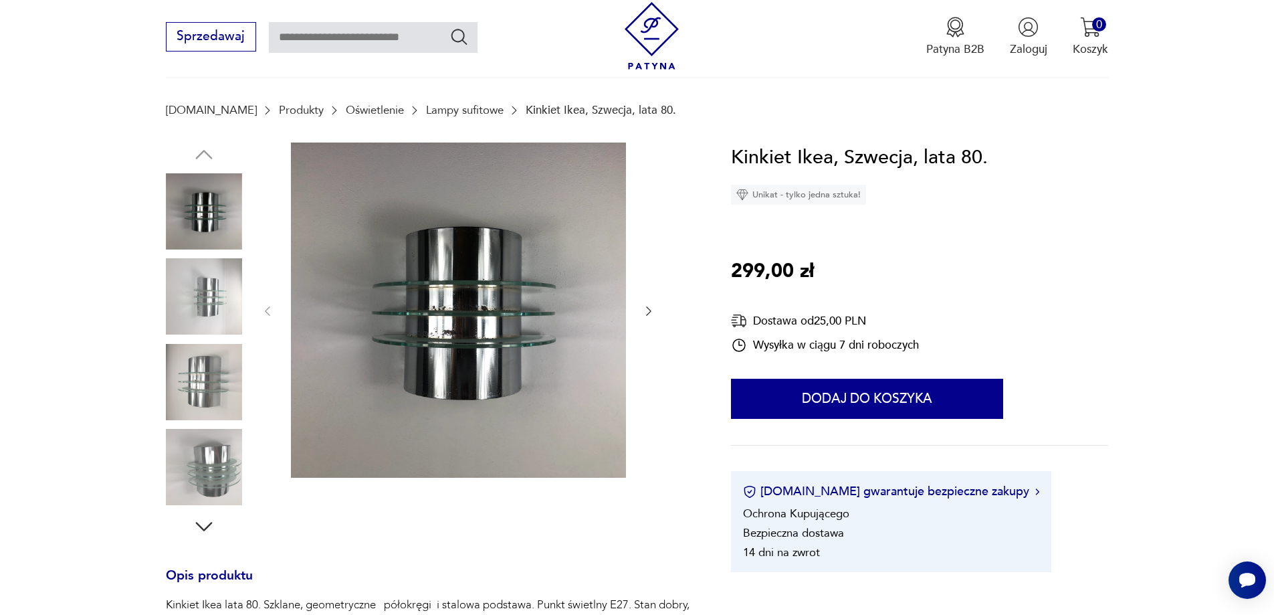
scroll to position [201, 0]
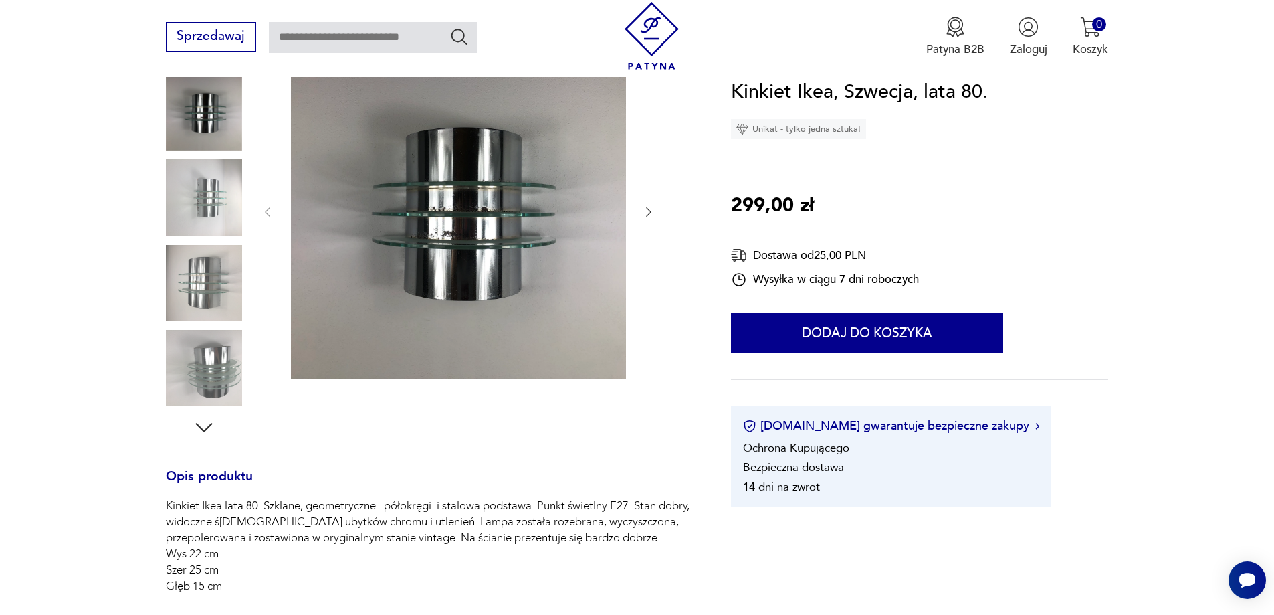
click at [205, 421] on icon "button" at bounding box center [204, 427] width 24 height 24
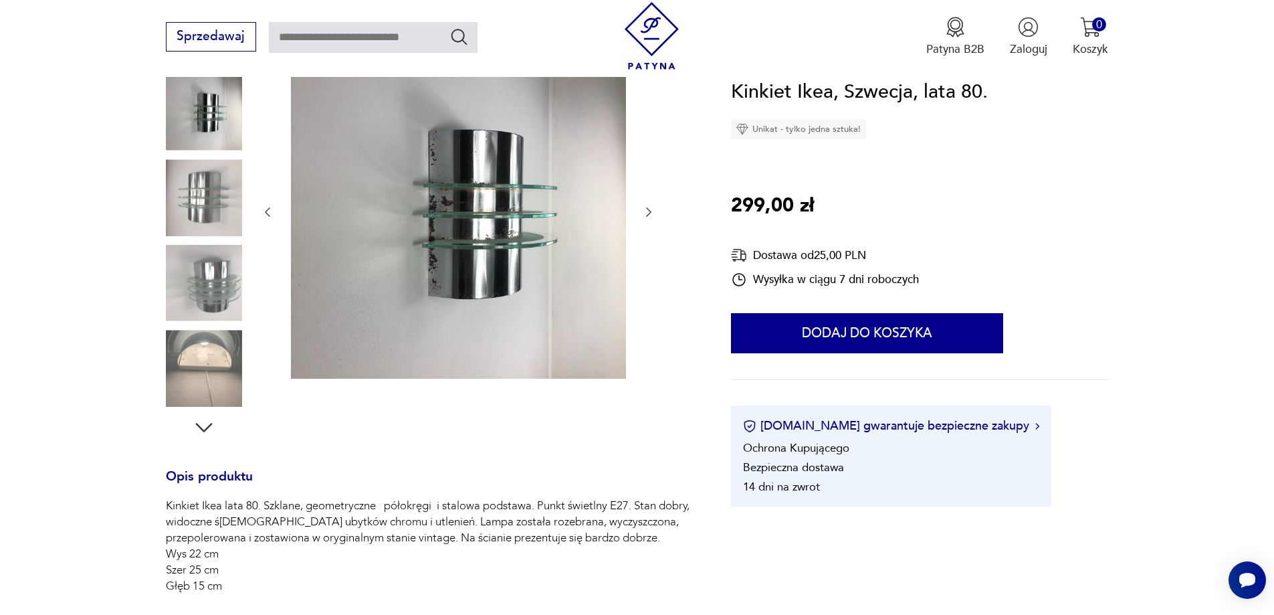
click at [205, 421] on icon "button" at bounding box center [204, 427] width 24 height 24
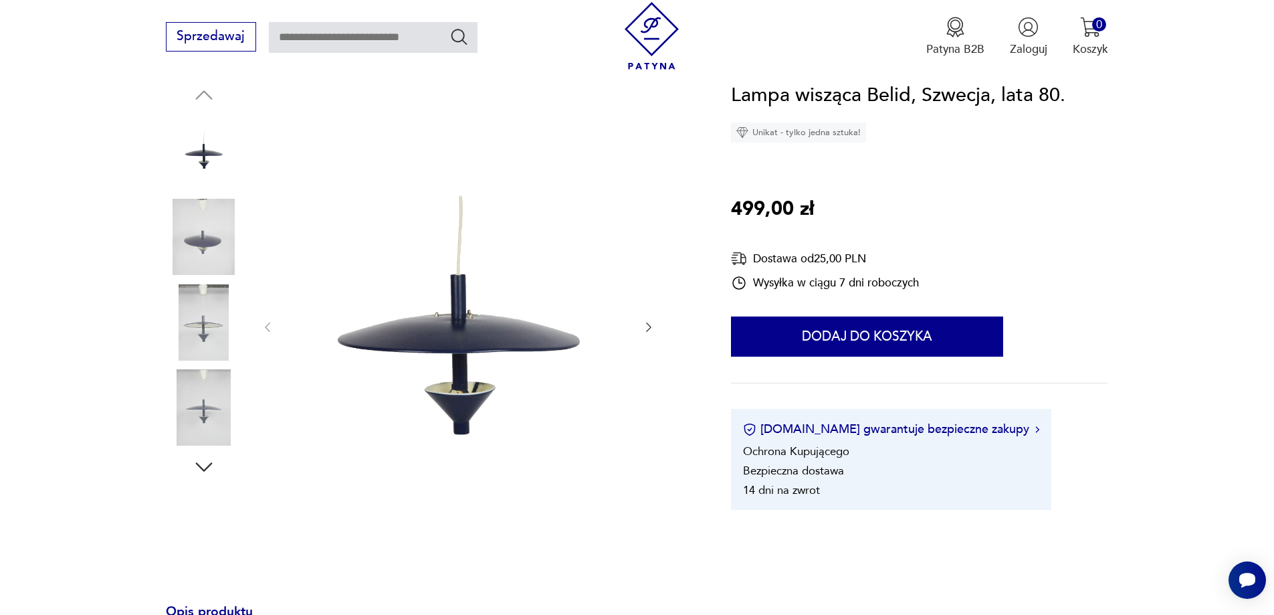
scroll to position [134, 0]
